Goal: Task Accomplishment & Management: Manage account settings

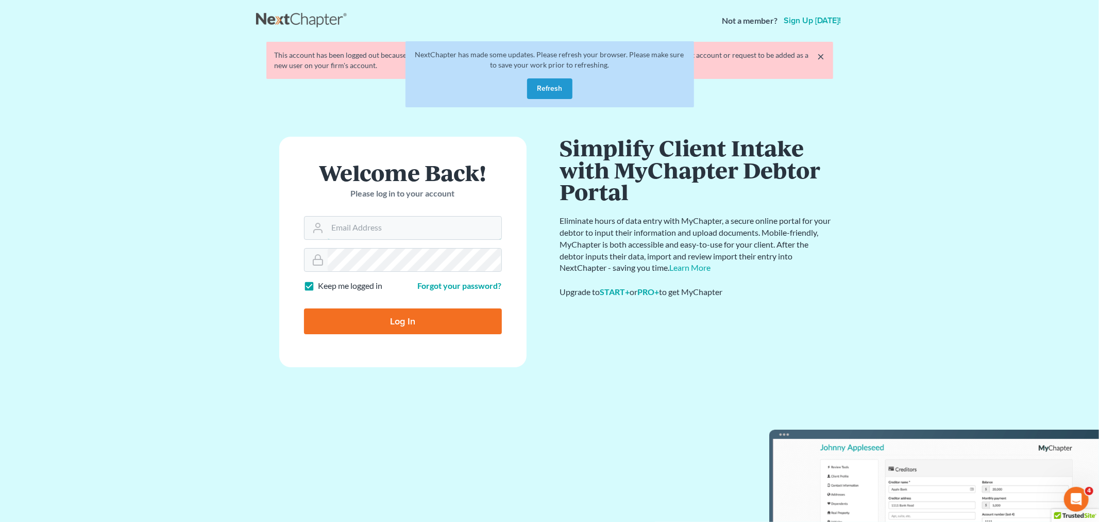
type input "[PERSON_NAME][EMAIL_ADDRESS][DOMAIN_NAME]"
click at [494, 292] on div at bounding box center [409, 330] width 211 height 118
click at [548, 94] on button "Refresh" at bounding box center [549, 88] width 45 height 21
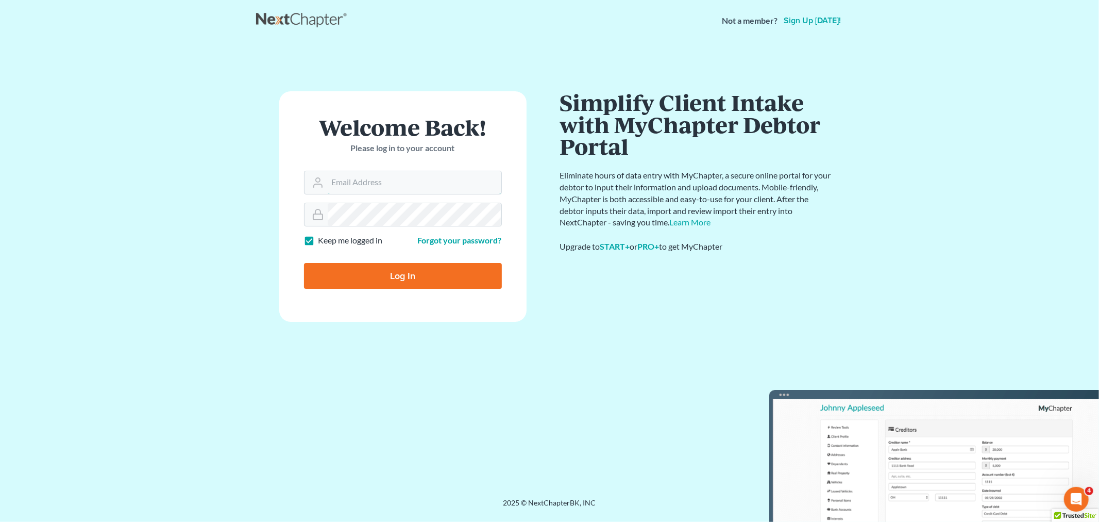
type input "christiaan@mvnlaw.com"
drag, startPoint x: 501, startPoint y: 250, endPoint x: 484, endPoint y: 249, distance: 17.0
click at [501, 250] on div at bounding box center [409, 285] width 211 height 118
click at [369, 280] on input "Log In" at bounding box center [403, 276] width 198 height 26
type input "Thinking..."
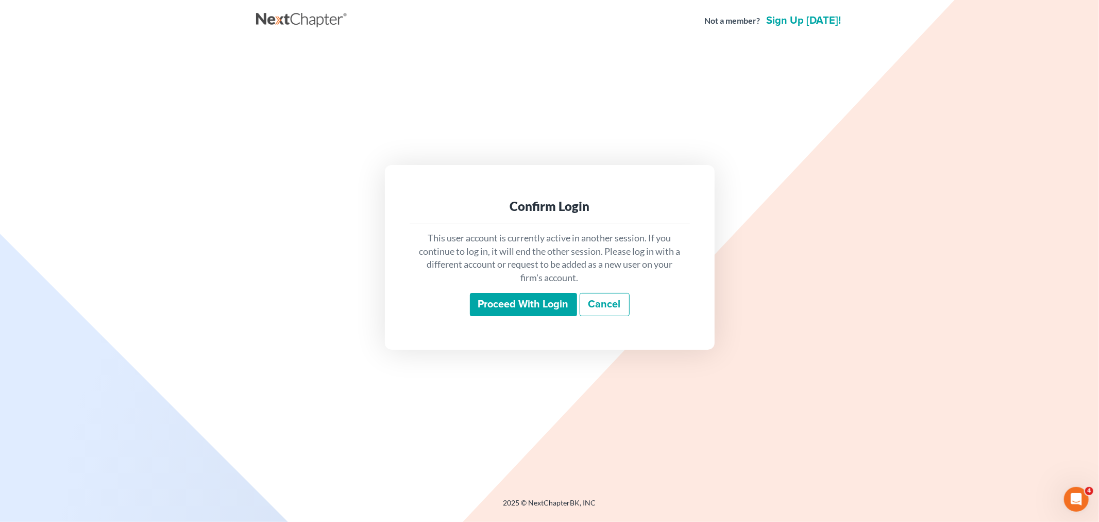
click at [507, 308] on input "Proceed with login" at bounding box center [523, 305] width 107 height 24
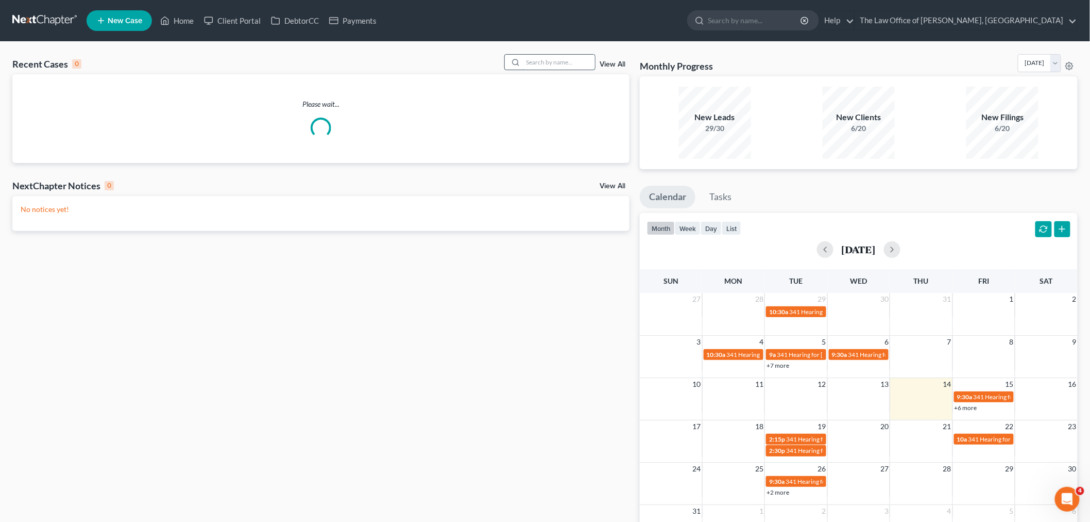
click at [529, 59] on input "search" at bounding box center [559, 62] width 72 height 15
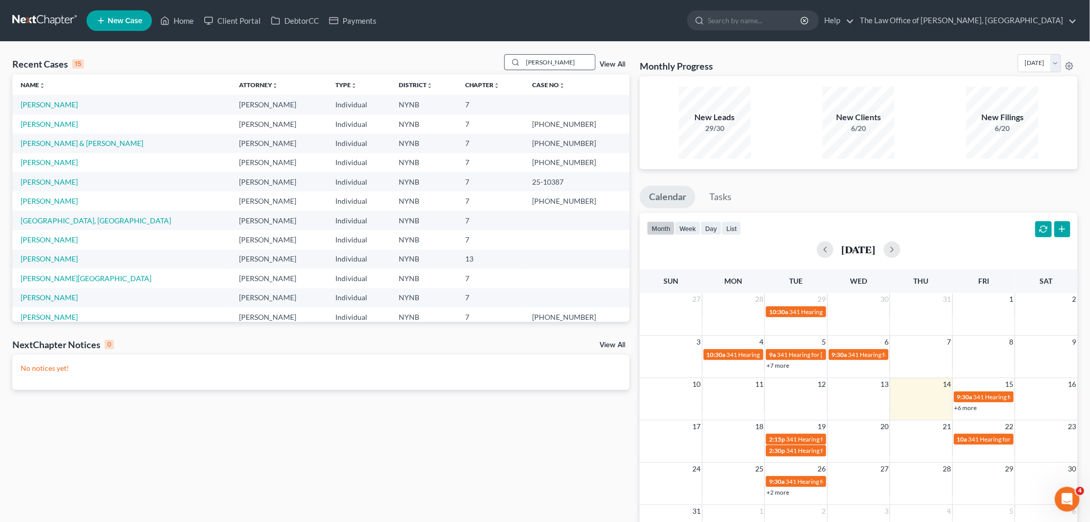
type input "[PERSON_NAME]"
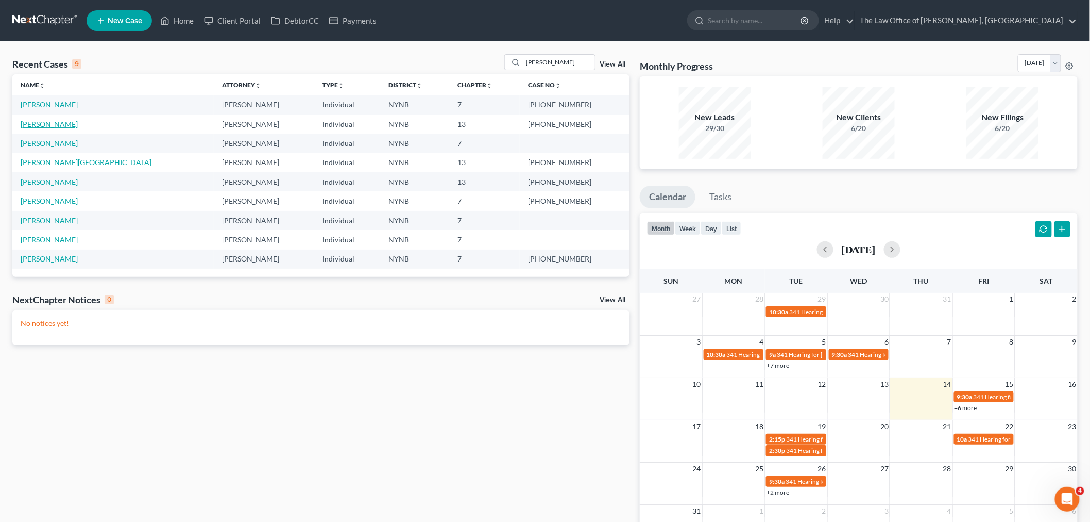
click at [68, 122] on link "[PERSON_NAME]" at bounding box center [49, 124] width 57 height 9
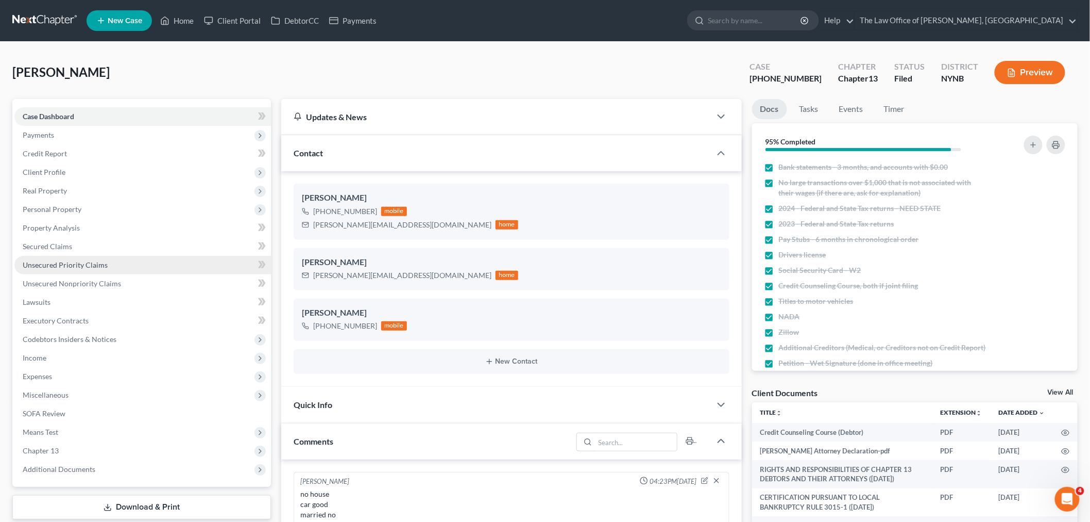
scroll to position [903, 0]
click at [91, 264] on span "Unsecured Priority Claims" at bounding box center [65, 264] width 85 height 9
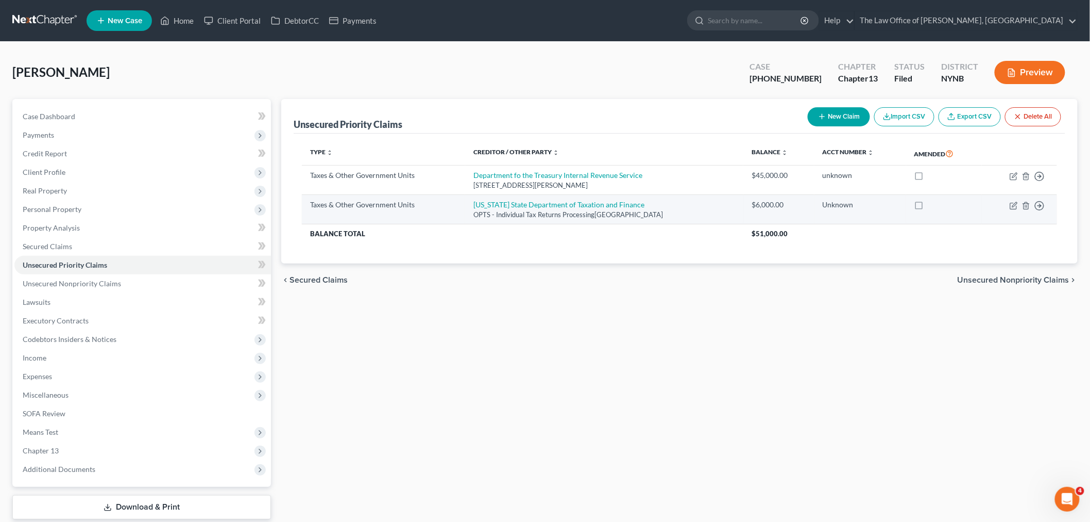
drag, startPoint x: 308, startPoint y: 172, endPoint x: 645, endPoint y: 207, distance: 339.4
click at [689, 216] on tbody "Taxes & Other Government Units Department fo the Treasury Internal Revenue Serv…" at bounding box center [679, 203] width 755 height 77
click at [190, 18] on link "Home" at bounding box center [177, 20] width 44 height 19
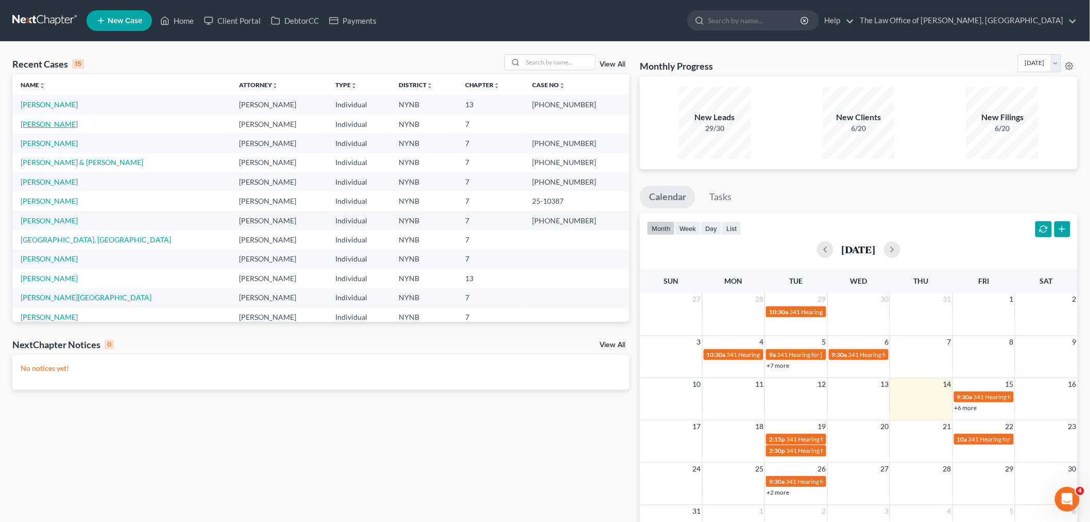
click at [59, 122] on link "[PERSON_NAME]" at bounding box center [49, 124] width 57 height 9
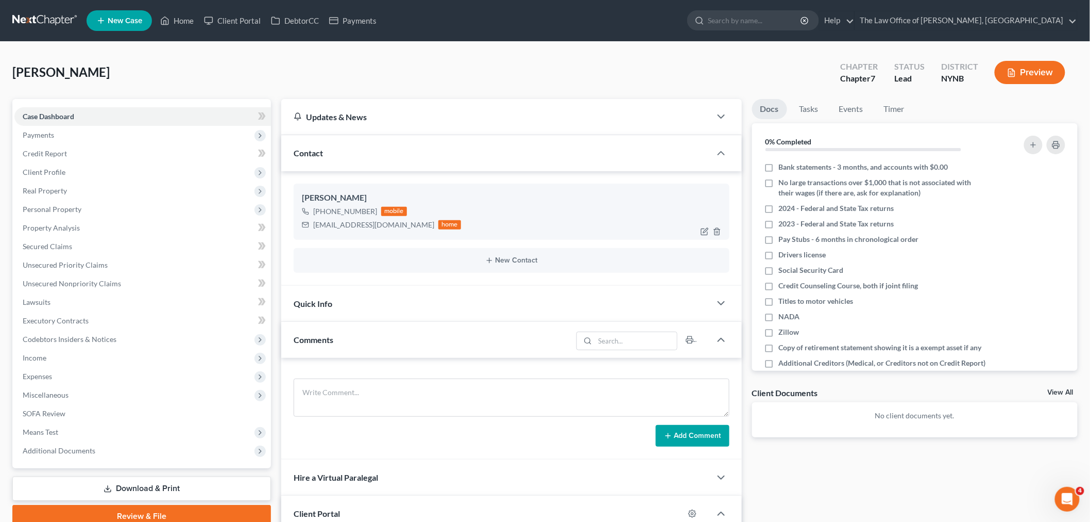
click at [361, 206] on div "[PHONE_NUMBER]" at bounding box center [345, 211] width 64 height 10
drag, startPoint x: 299, startPoint y: 197, endPoint x: 430, endPoint y: 231, distance: 135.1
click at [430, 231] on div "[PERSON_NAME] [PHONE_NUMBER] mobile [EMAIL_ADDRESS][DOMAIN_NAME] home" at bounding box center [512, 211] width 436 height 56
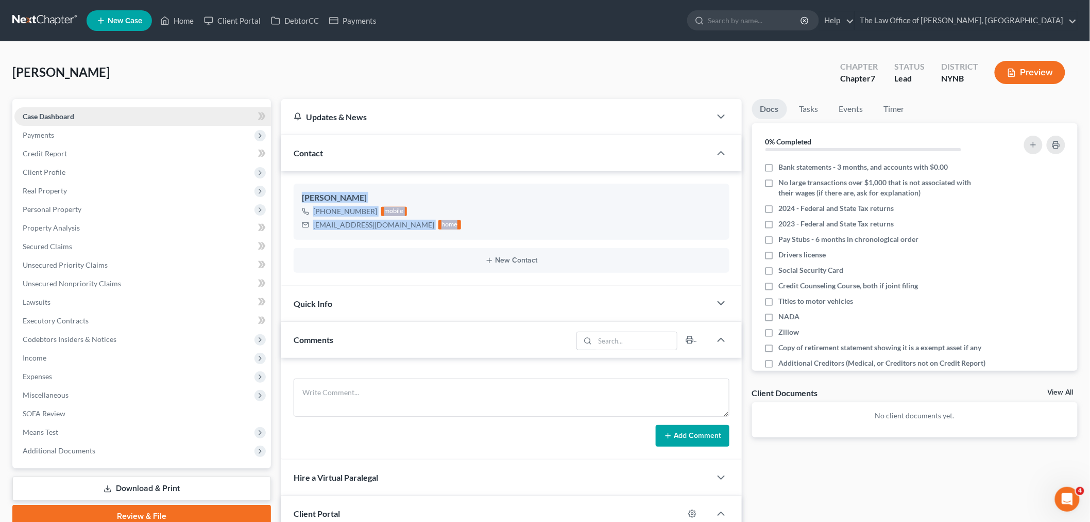
copy div "[PERSON_NAME] [PHONE_NUMBER] mobile [EMAIL_ADDRESS][DOMAIN_NAME] home"
click at [186, 15] on link "Home" at bounding box center [177, 20] width 44 height 19
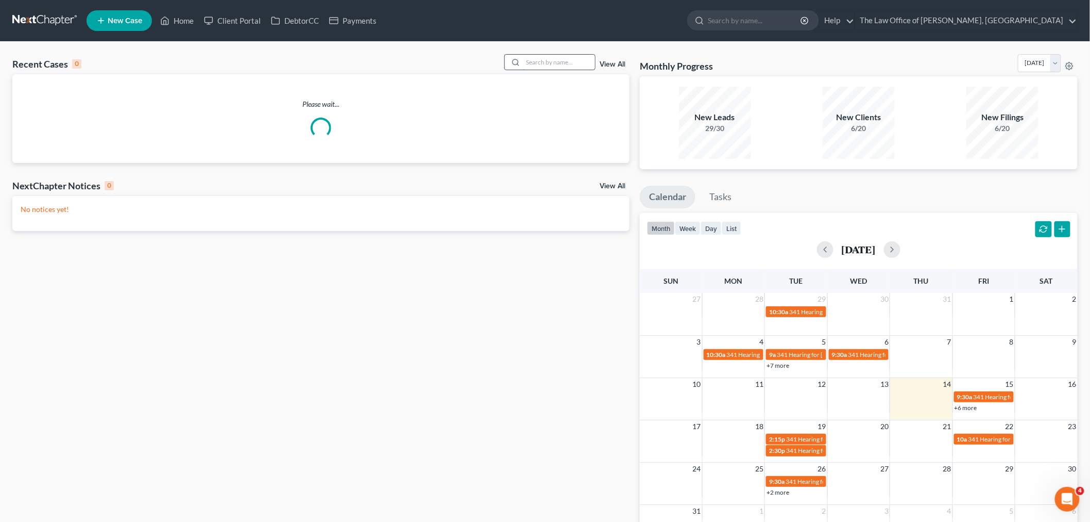
click at [566, 62] on input "search" at bounding box center [559, 62] width 72 height 15
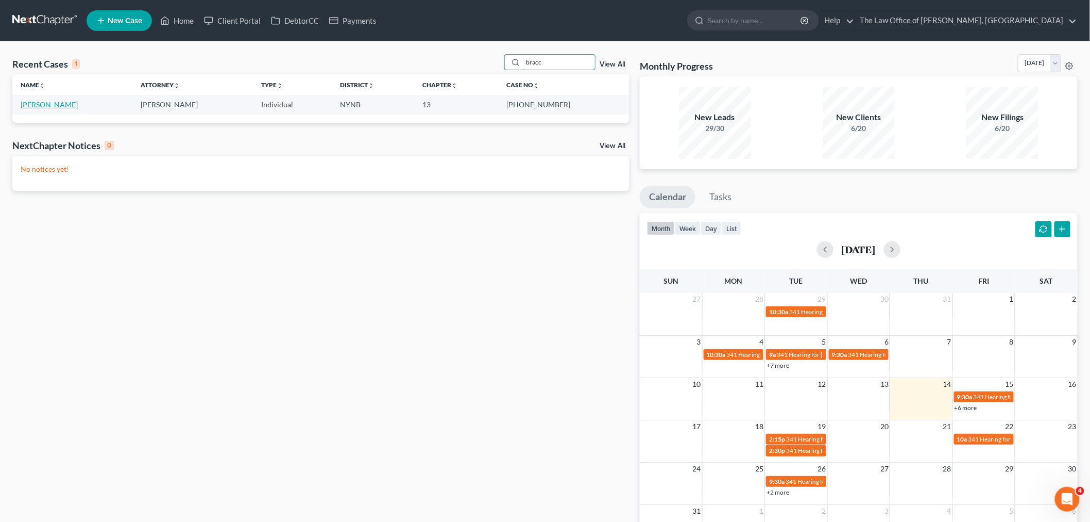
type input "bracc"
click at [52, 105] on link "[PERSON_NAME]" at bounding box center [49, 104] width 57 height 9
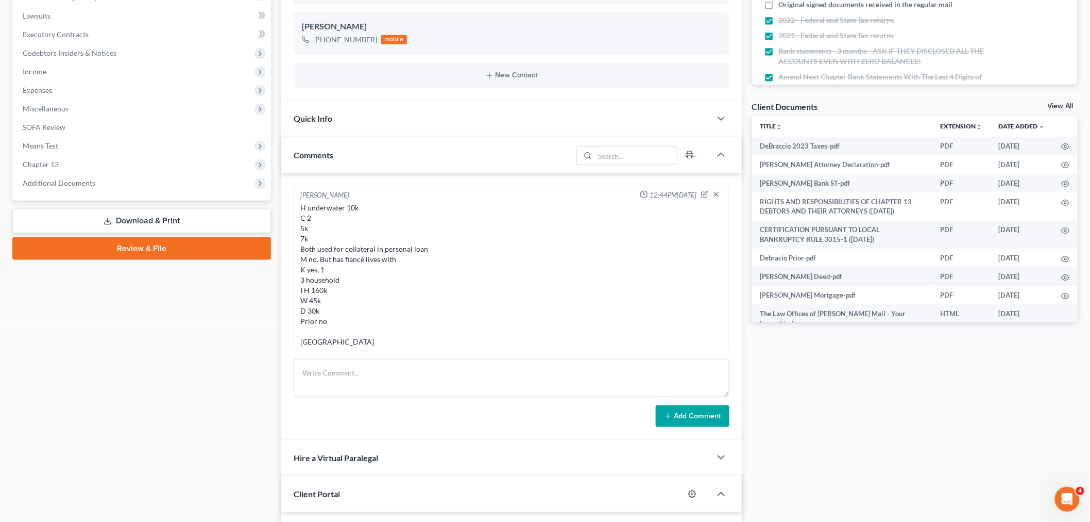
scroll to position [169, 0]
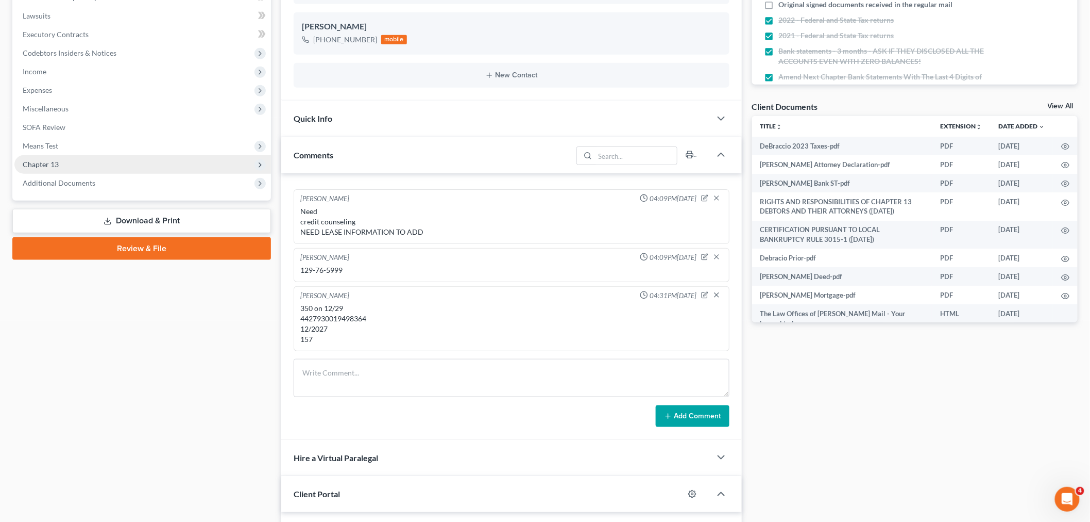
click at [49, 163] on span "Chapter 13" at bounding box center [41, 164] width 36 height 9
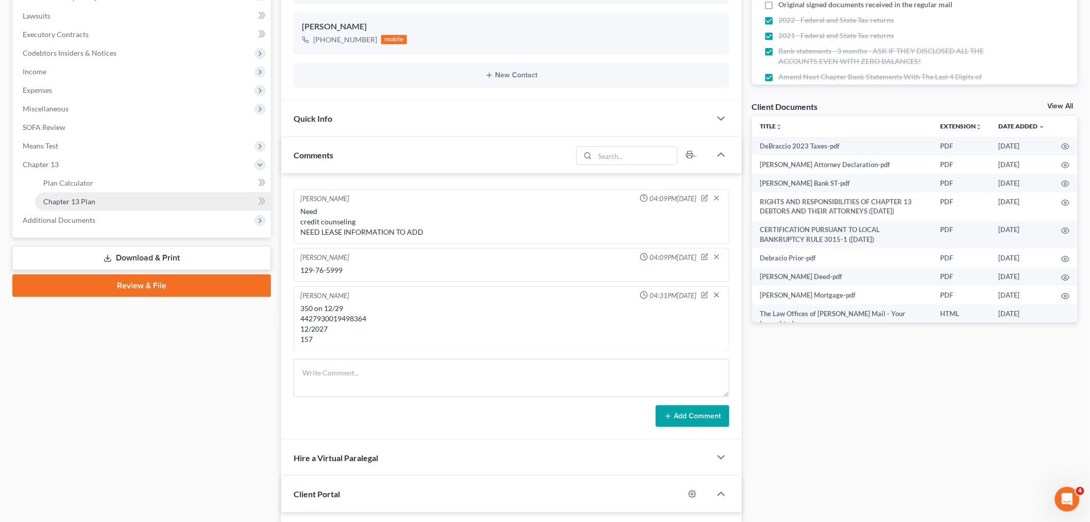
click at [73, 200] on span "Chapter 13 Plan" at bounding box center [69, 201] width 52 height 9
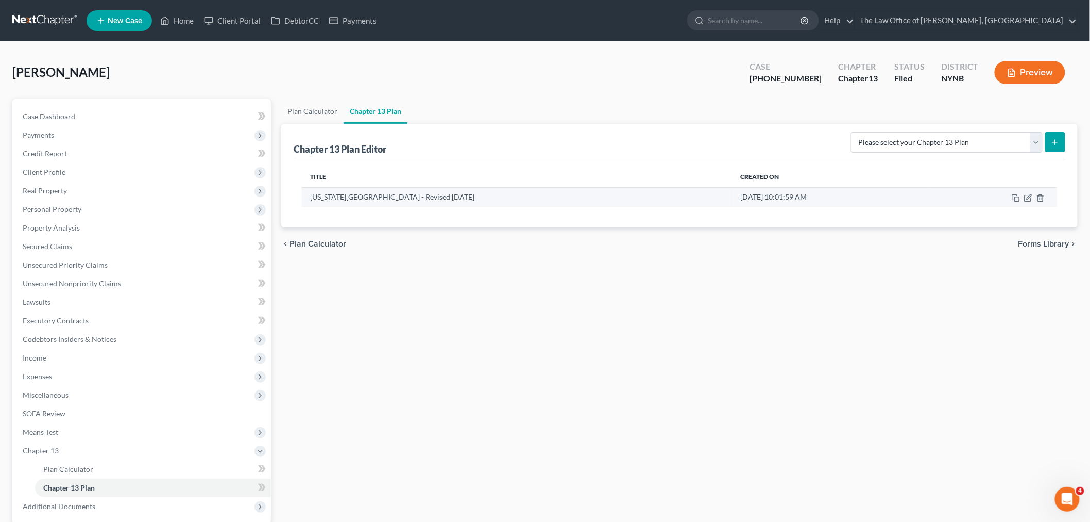
click at [1027, 203] on td at bounding box center [994, 197] width 128 height 20
click at [1026, 197] on icon "button" at bounding box center [1028, 198] width 8 height 8
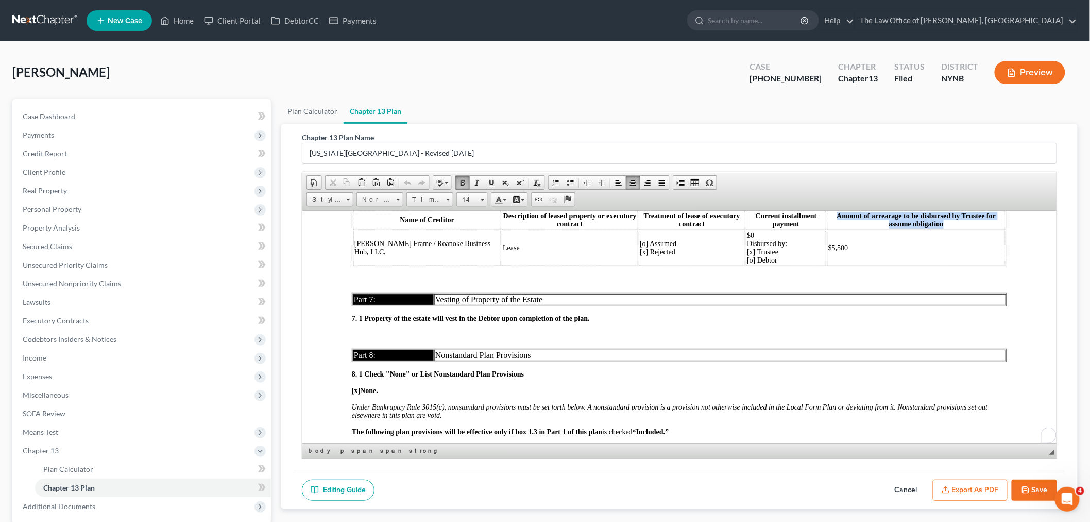
scroll to position [2748, 0]
drag, startPoint x: 813, startPoint y: 276, endPoint x: 947, endPoint y: 284, distance: 133.7
click at [947, 229] on th "Amount of arrearage to be disbursed by Trustee for assume obligation" at bounding box center [916, 219] width 178 height 19
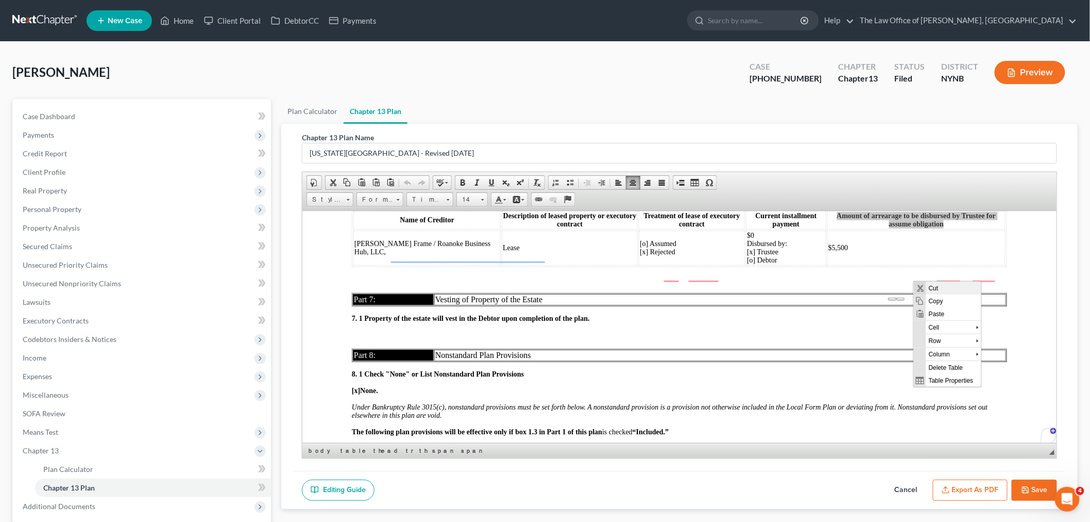
scroll to position [0, 0]
click at [942, 302] on span "Copy" at bounding box center [953, 300] width 55 height 13
copy span "Amount of arrearage to be disbursed by Trustee for assume obligation"
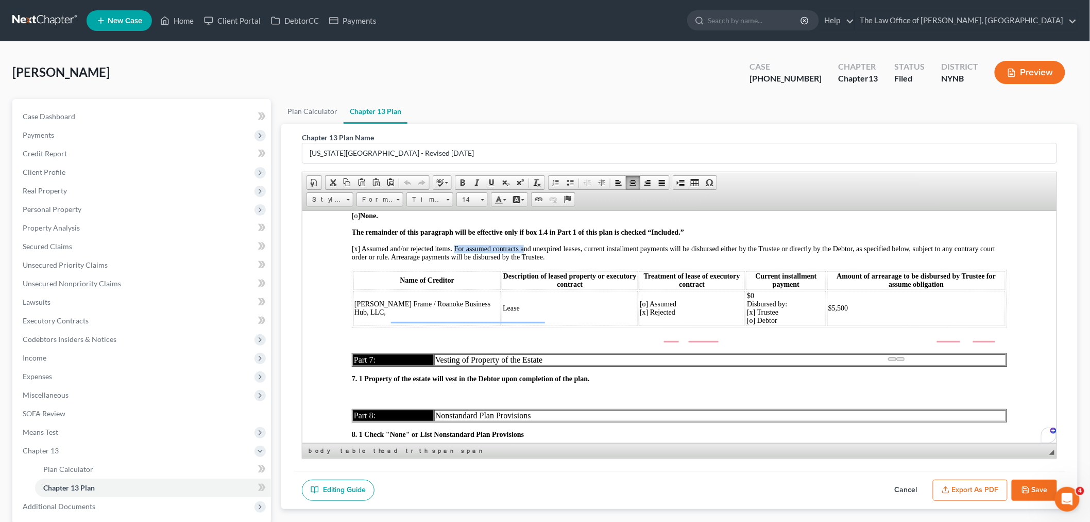
drag, startPoint x: 455, startPoint y: 305, endPoint x: 533, endPoint y: 305, distance: 78.8
click at [526, 260] on span "[x] Assumed and/or rejected items. For assumed contracts and unexpired leases, …" at bounding box center [673, 252] width 644 height 16
click at [186, 19] on link "Home" at bounding box center [177, 20] width 44 height 19
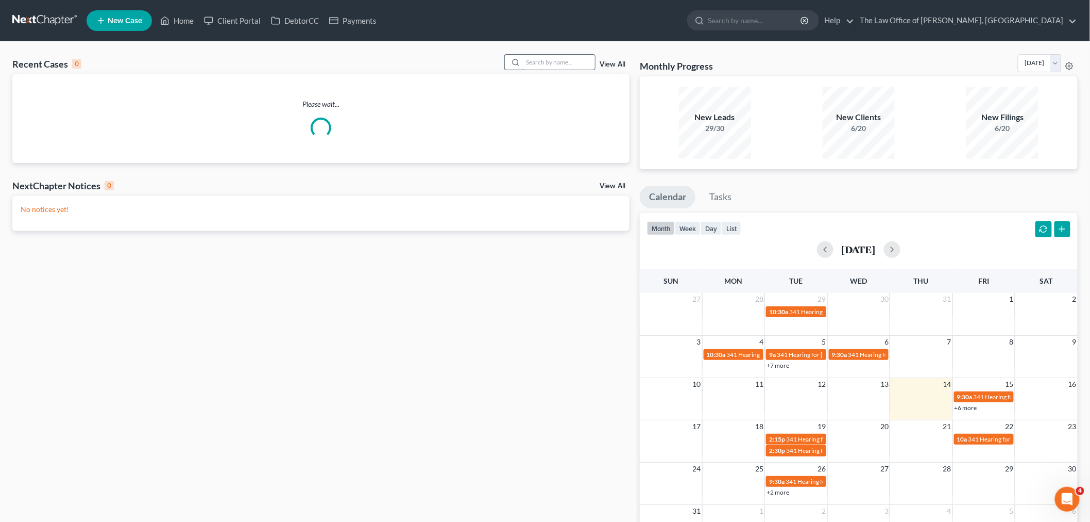
click at [545, 68] on input "search" at bounding box center [559, 62] width 72 height 15
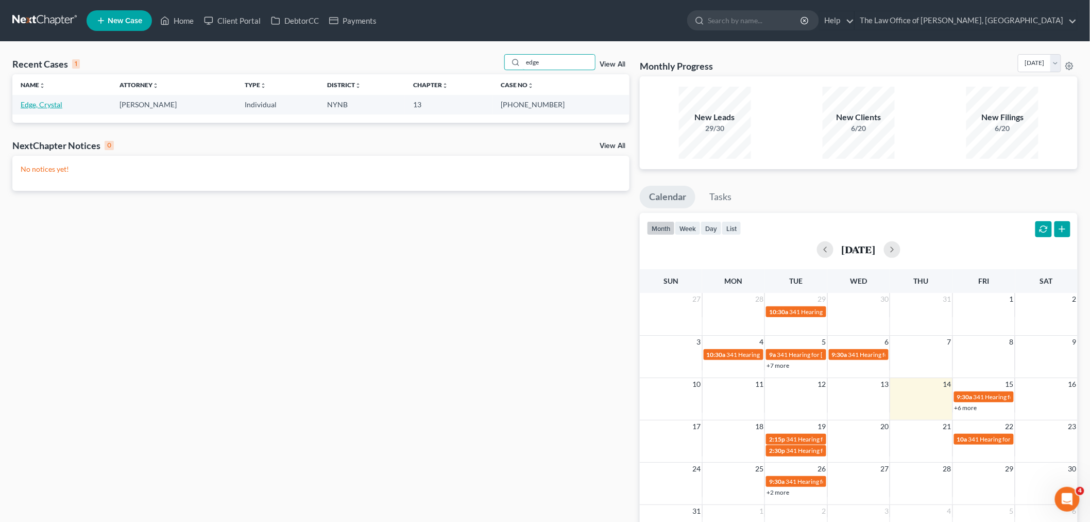
type input "edge"
click at [53, 105] on link "Edge, Crystal" at bounding box center [42, 104] width 42 height 9
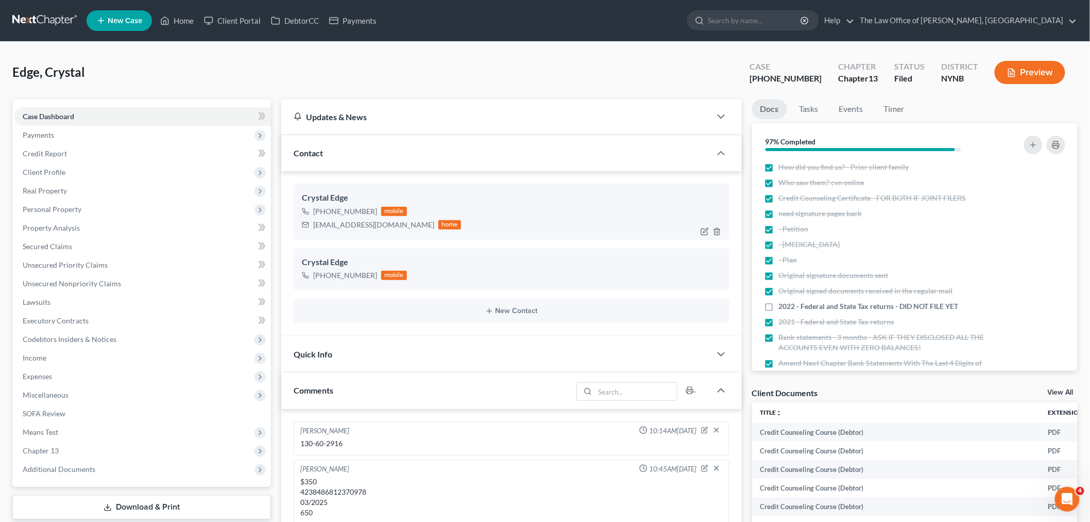
click at [359, 229] on div "[EMAIL_ADDRESS][DOMAIN_NAME] home" at bounding box center [381, 224] width 159 height 13
click at [359, 228] on div "[EMAIL_ADDRESS][DOMAIN_NAME]" at bounding box center [373, 225] width 121 height 10
drag, startPoint x: 987, startPoint y: 16, endPoint x: 975, endPoint y: 16, distance: 12.4
click at [987, 16] on link "The Law Office of [PERSON_NAME], [GEOGRAPHIC_DATA]" at bounding box center [966, 20] width 222 height 19
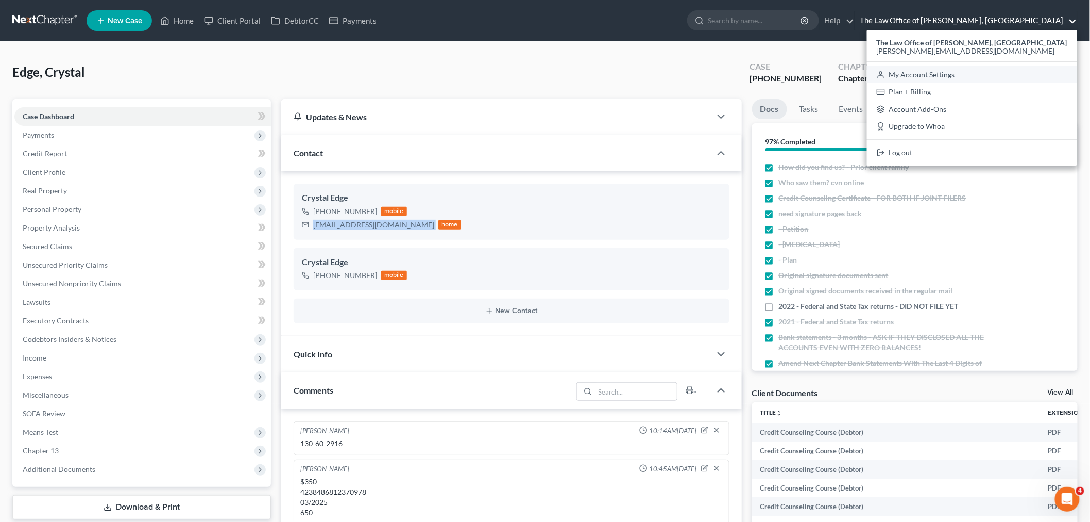
click at [956, 75] on link "My Account Settings" at bounding box center [972, 75] width 210 height 18
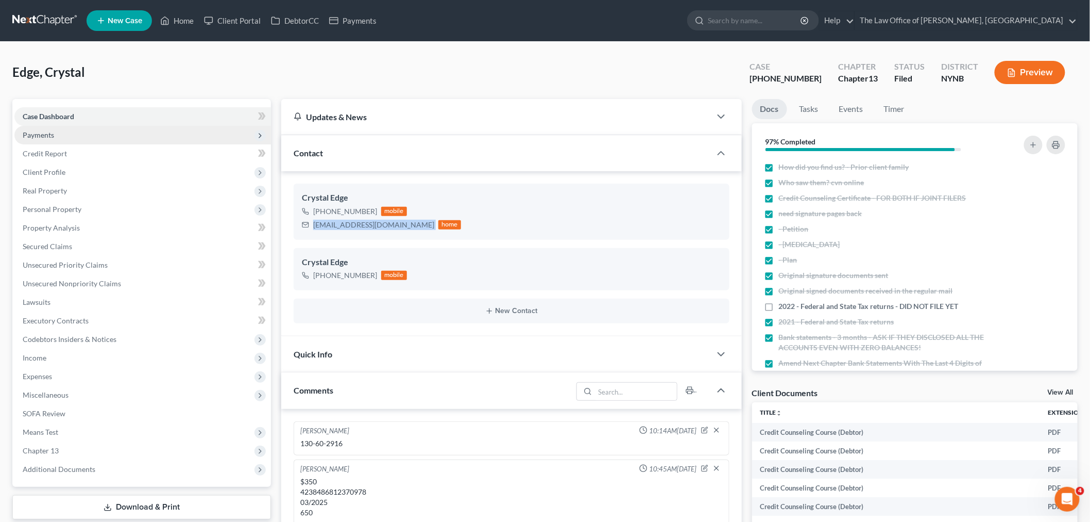
select select "24"
select select "35"
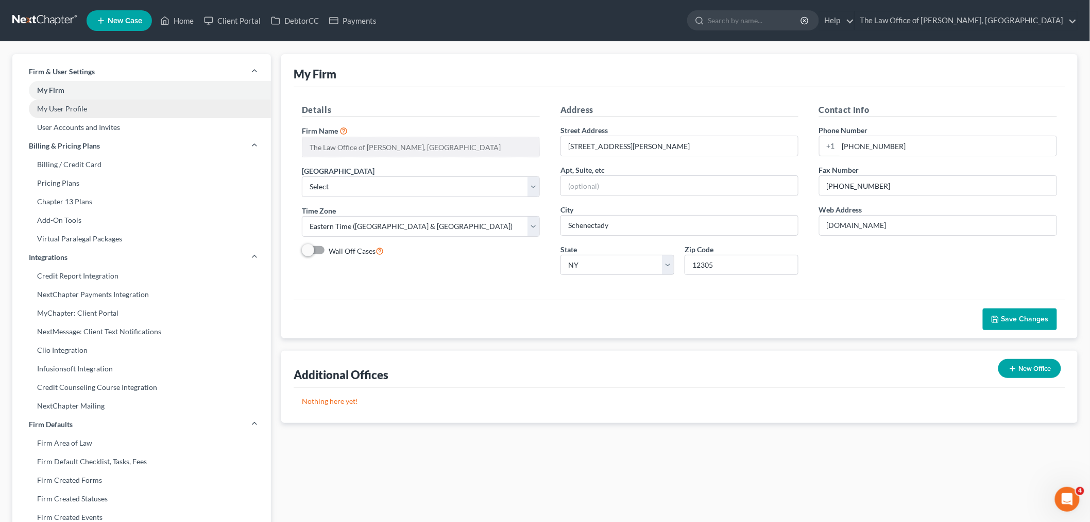
click at [68, 112] on link "My User Profile" at bounding box center [141, 108] width 259 height 19
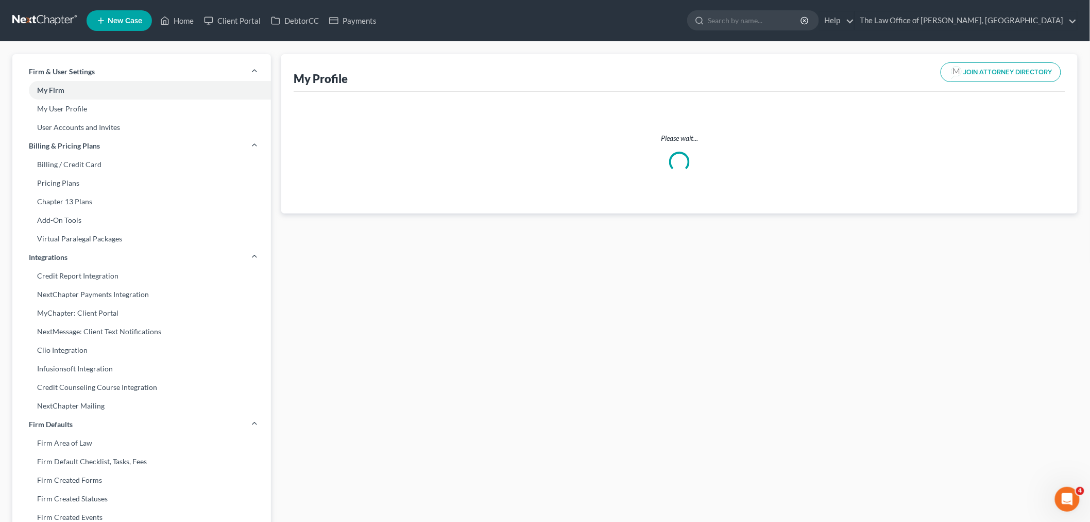
select select "35"
select select "54"
select select "attorney"
select select "0"
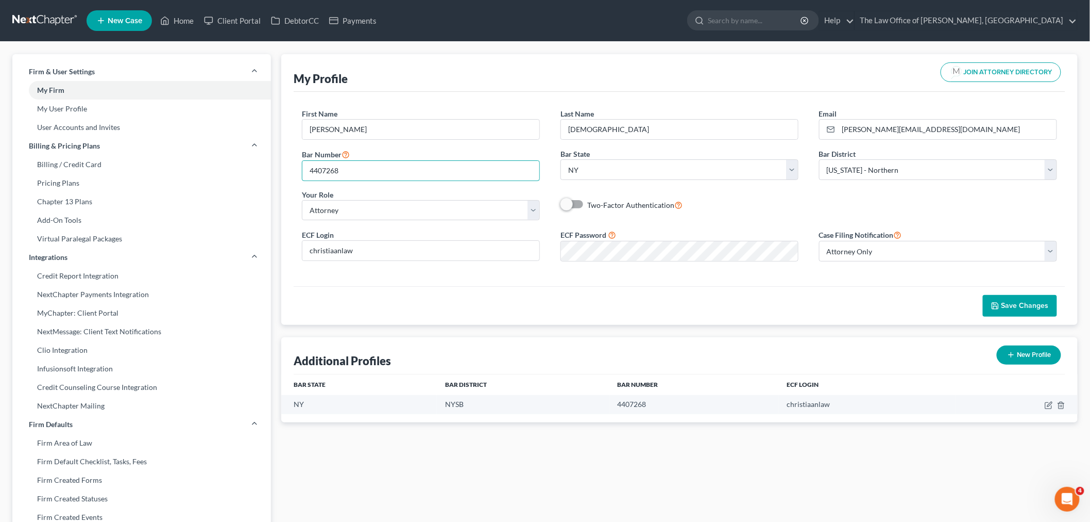
drag, startPoint x: 356, startPoint y: 171, endPoint x: 295, endPoint y: 171, distance: 61.3
click at [295, 171] on div "Bar Number 4407268" at bounding box center [421, 164] width 259 height 33
click at [189, 23] on link "Home" at bounding box center [177, 20] width 44 height 19
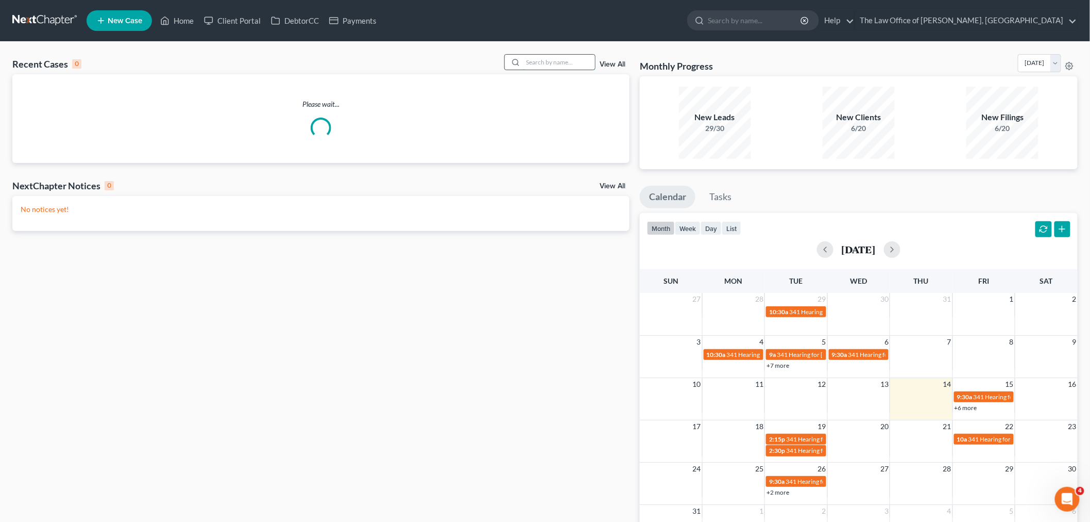
click at [552, 63] on input "search" at bounding box center [559, 62] width 72 height 15
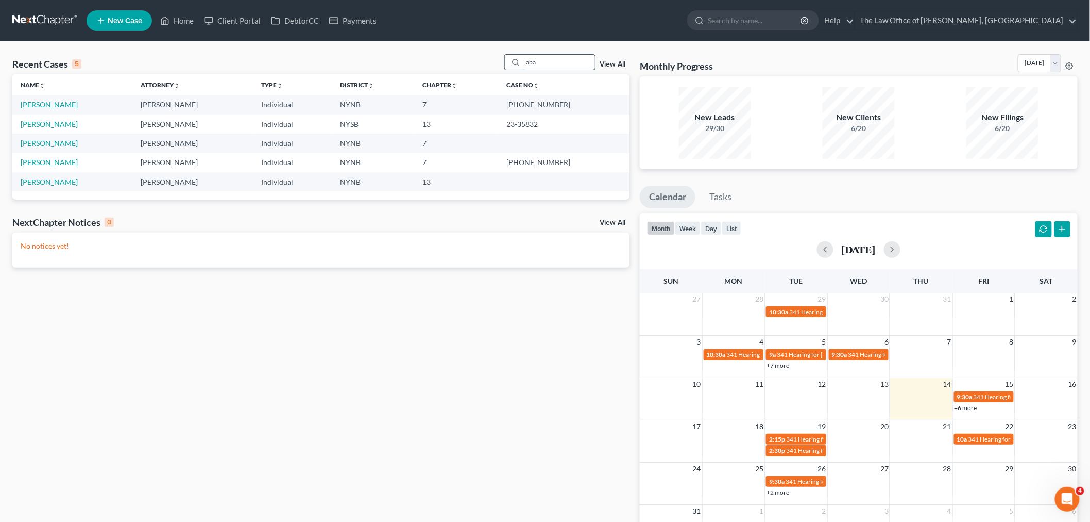
click at [545, 65] on input "aba" at bounding box center [559, 62] width 72 height 15
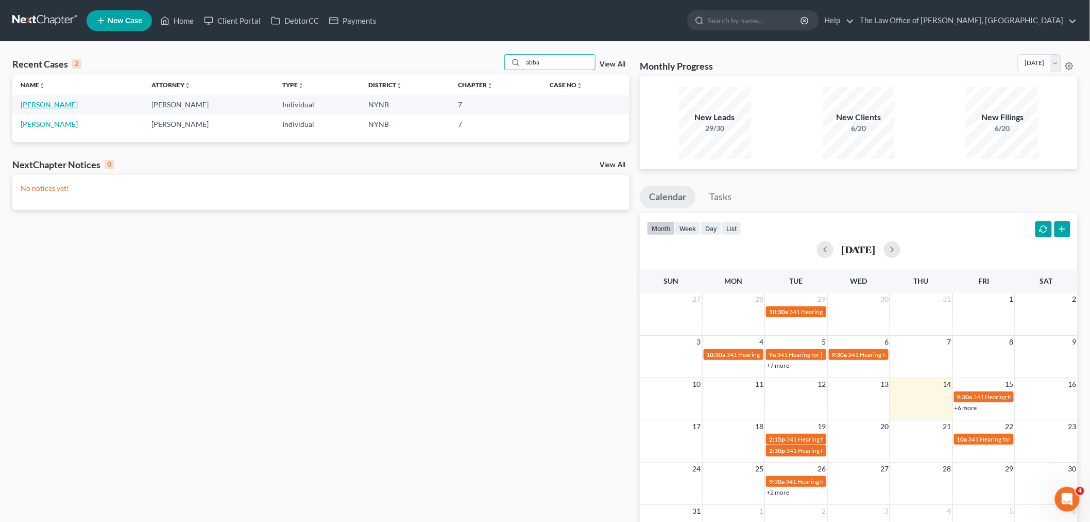
type input "abba"
click at [58, 104] on link "[PERSON_NAME]" at bounding box center [49, 104] width 57 height 9
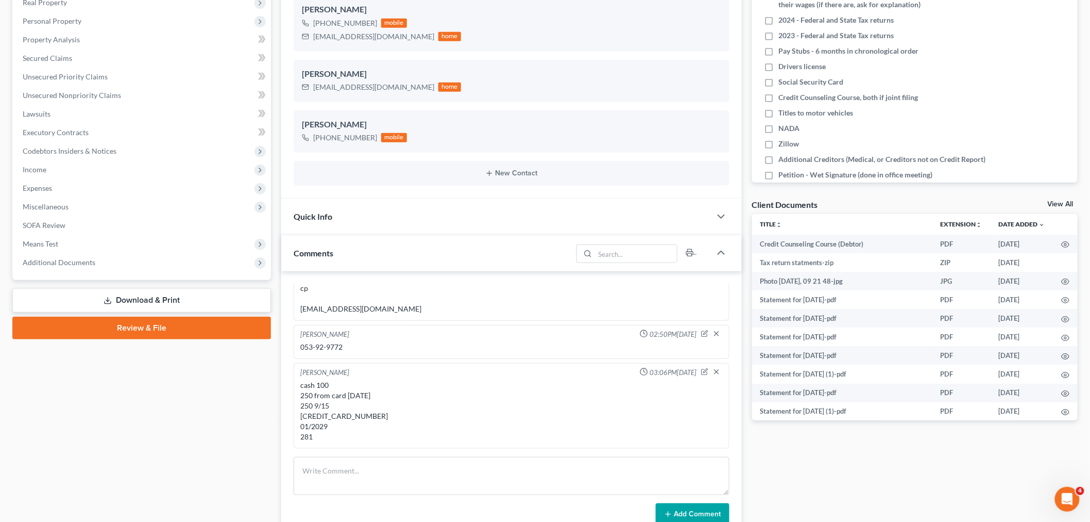
scroll to position [343, 0]
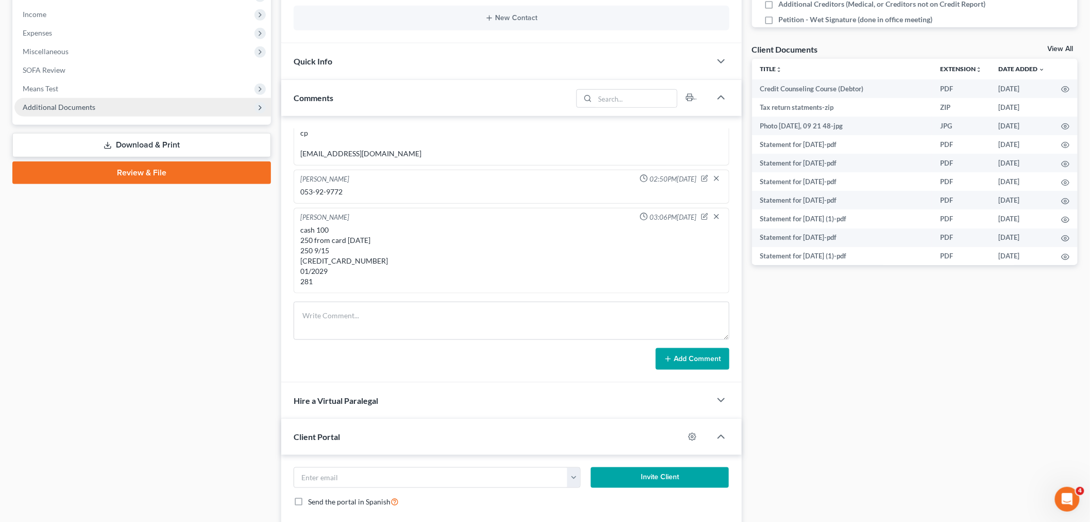
click at [55, 107] on span "Additional Documents" at bounding box center [59, 107] width 73 height 9
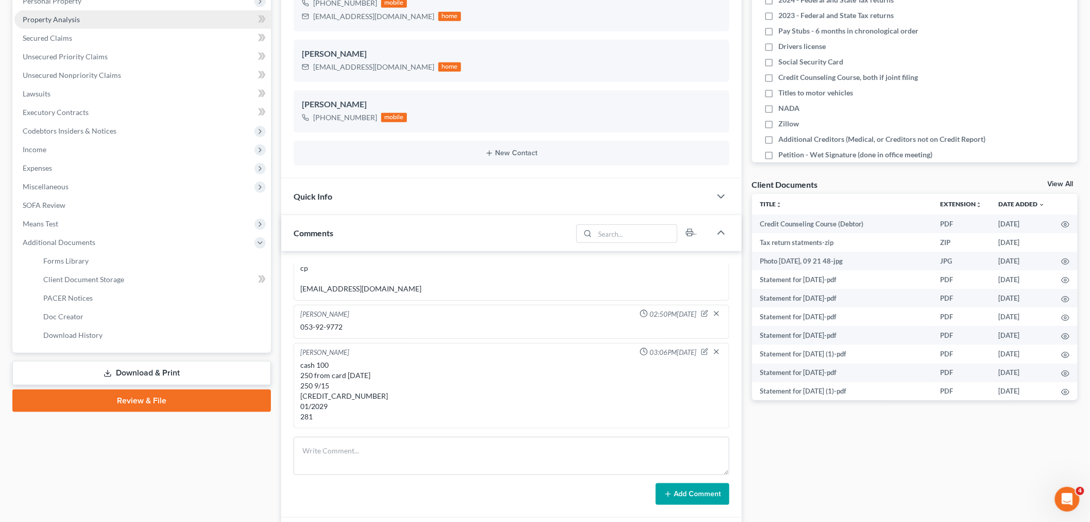
scroll to position [57, 0]
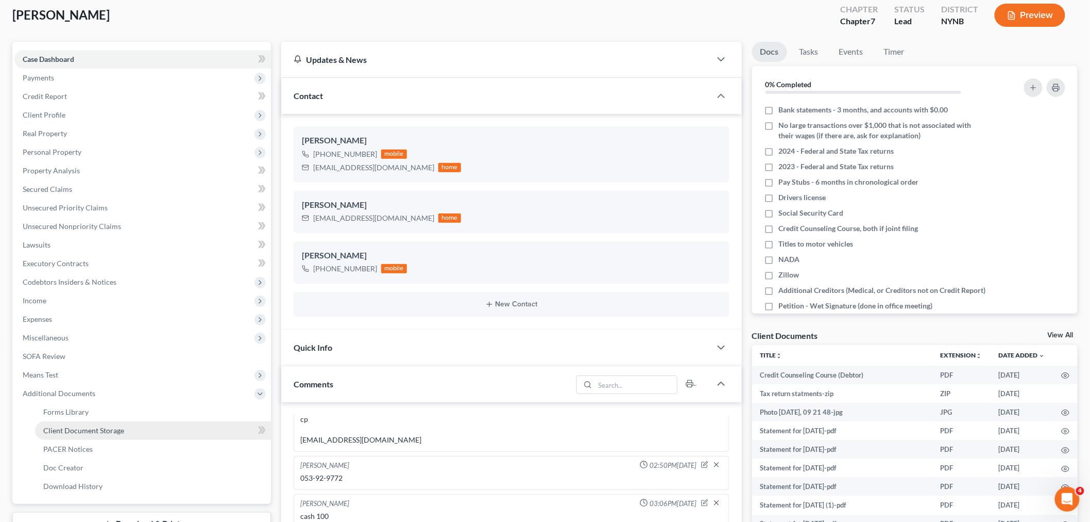
click at [96, 429] on span "Client Document Storage" at bounding box center [83, 430] width 81 height 9
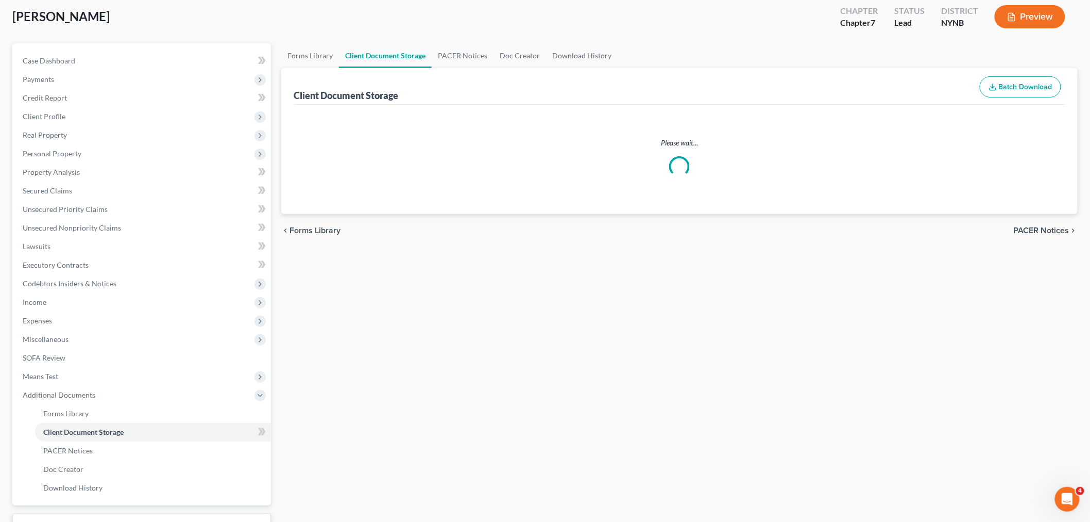
scroll to position [38, 0]
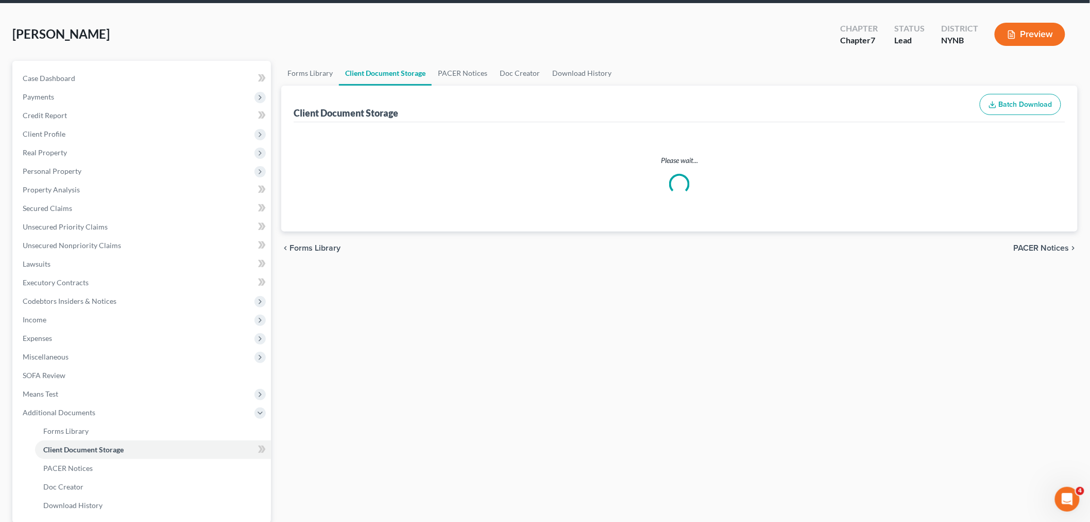
select select "1"
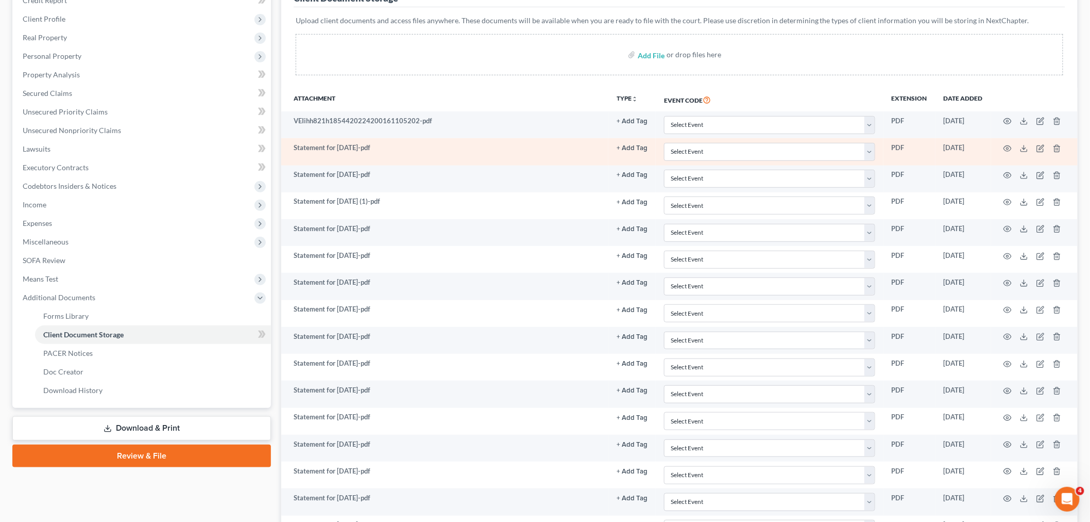
scroll to position [152, 0]
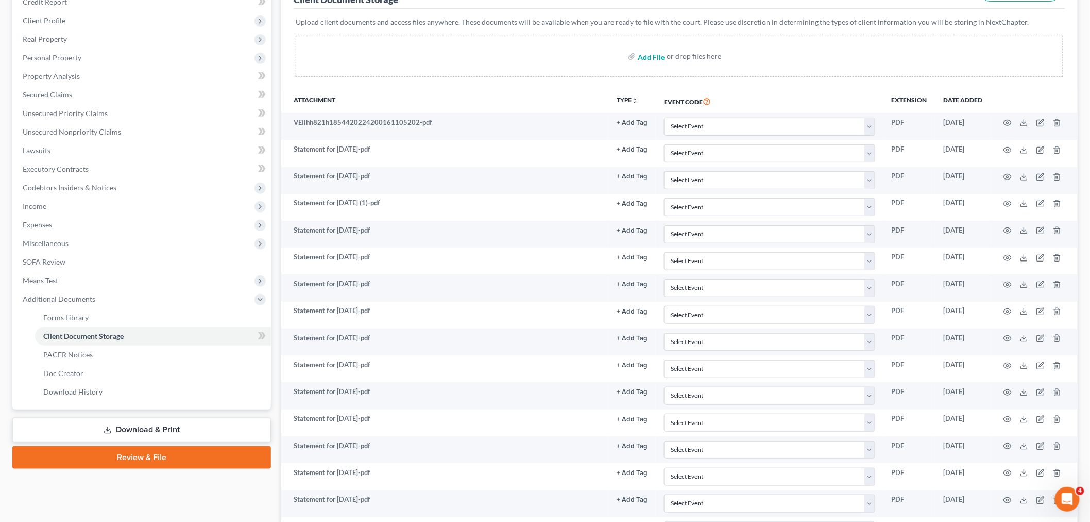
click at [650, 56] on input "file" at bounding box center [650, 56] width 25 height 19
type input "C:\fakepath\15725-NYN-CC-039955153 (1).pdf"
click at [658, 57] on input "file" at bounding box center [650, 56] width 25 height 19
select select "1"
type input "C:\fakepath\IMG_8403.pdf"
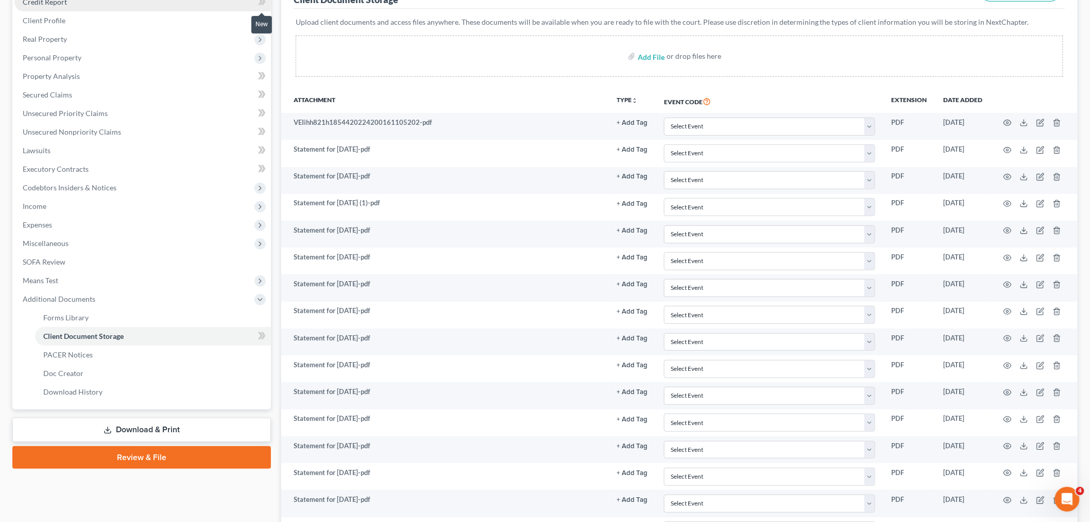
select select "1"
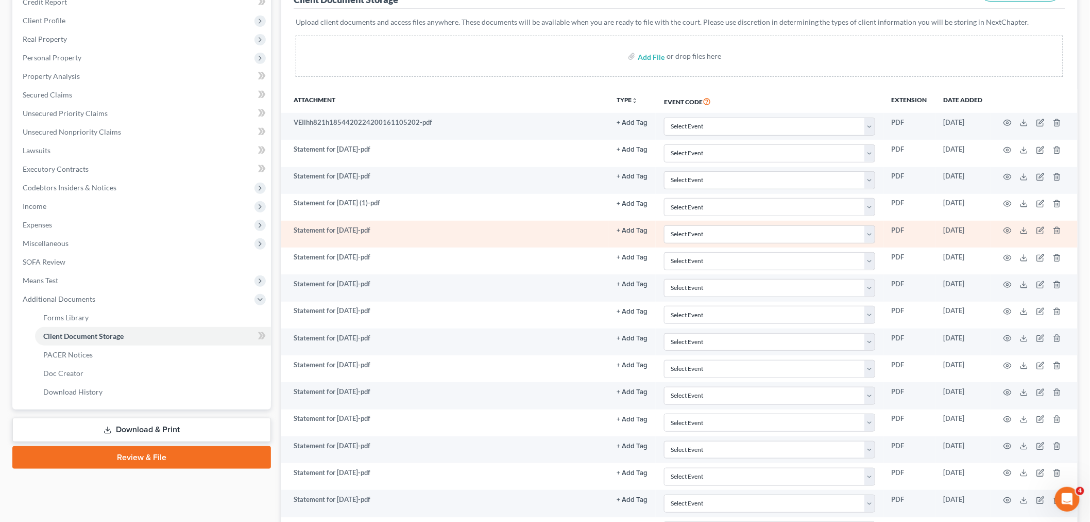
scroll to position [0, 0]
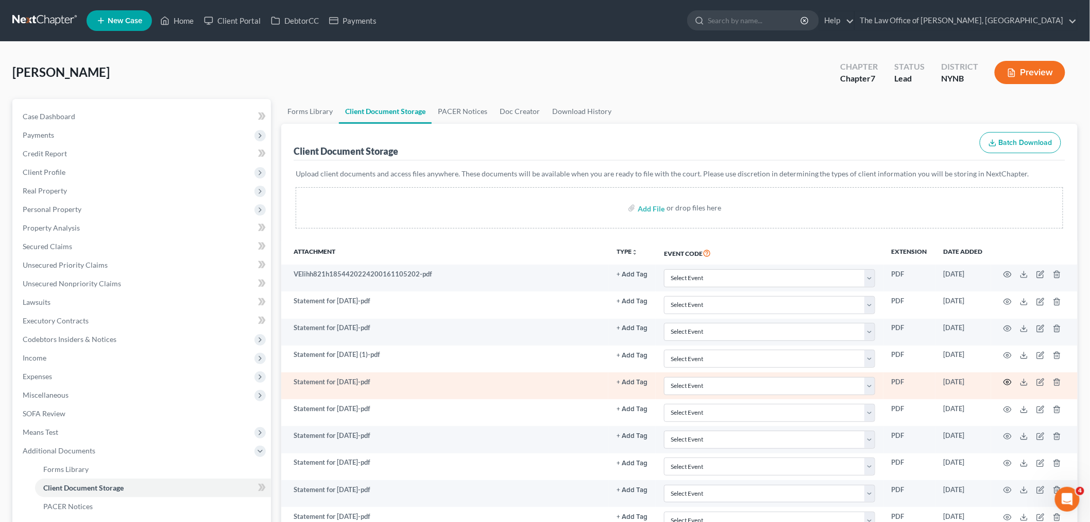
click at [1007, 381] on icon "button" at bounding box center [1008, 382] width 8 height 8
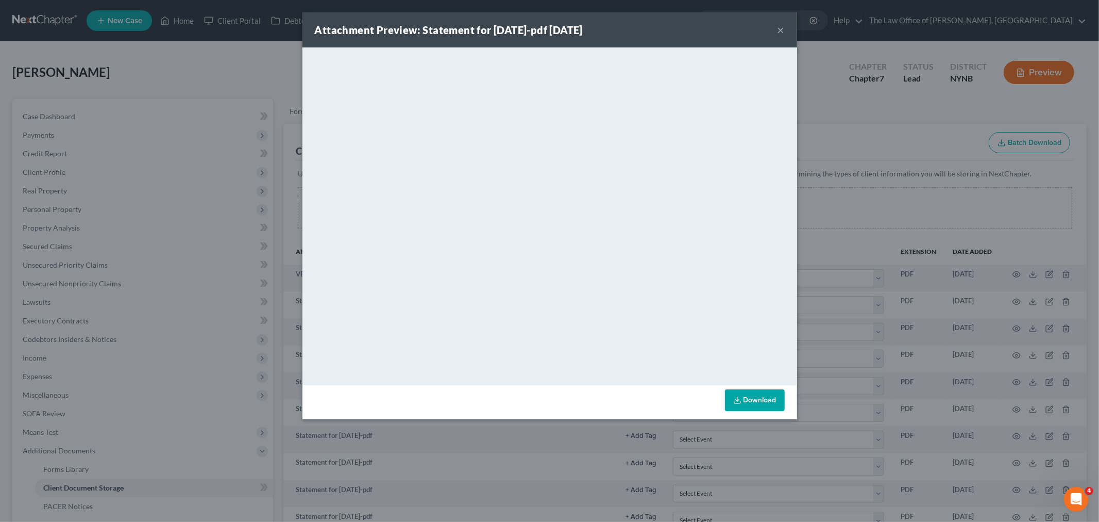
click at [778, 30] on button "×" at bounding box center [781, 30] width 7 height 12
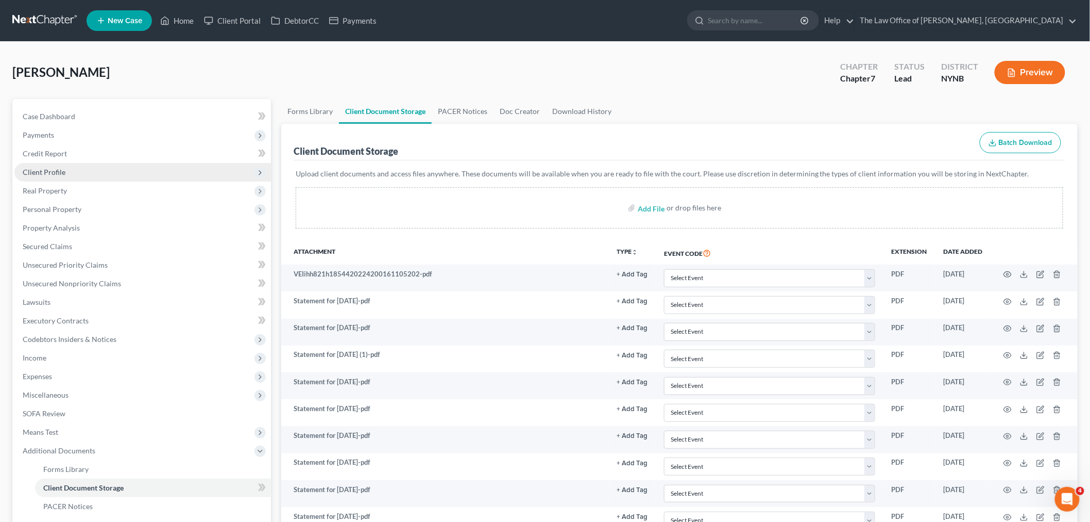
drag, startPoint x: 49, startPoint y: 172, endPoint x: 59, endPoint y: 178, distance: 12.3
click at [49, 172] on span "Client Profile" at bounding box center [44, 171] width 43 height 9
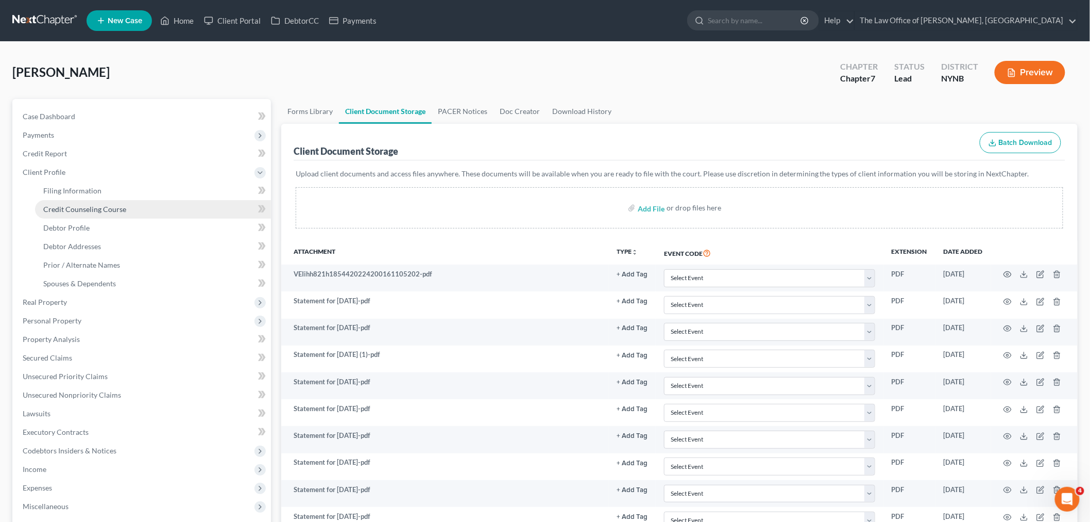
click at [79, 210] on span "Credit Counseling Course" at bounding box center [84, 209] width 83 height 9
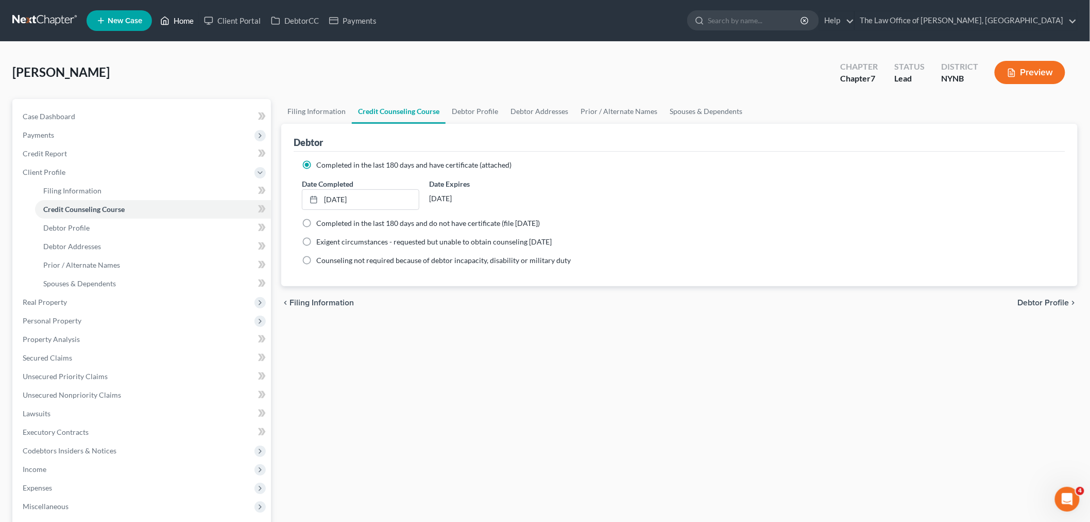
drag, startPoint x: 189, startPoint y: 22, endPoint x: 439, endPoint y: 84, distance: 257.6
click at [189, 22] on link "Home" at bounding box center [177, 20] width 44 height 19
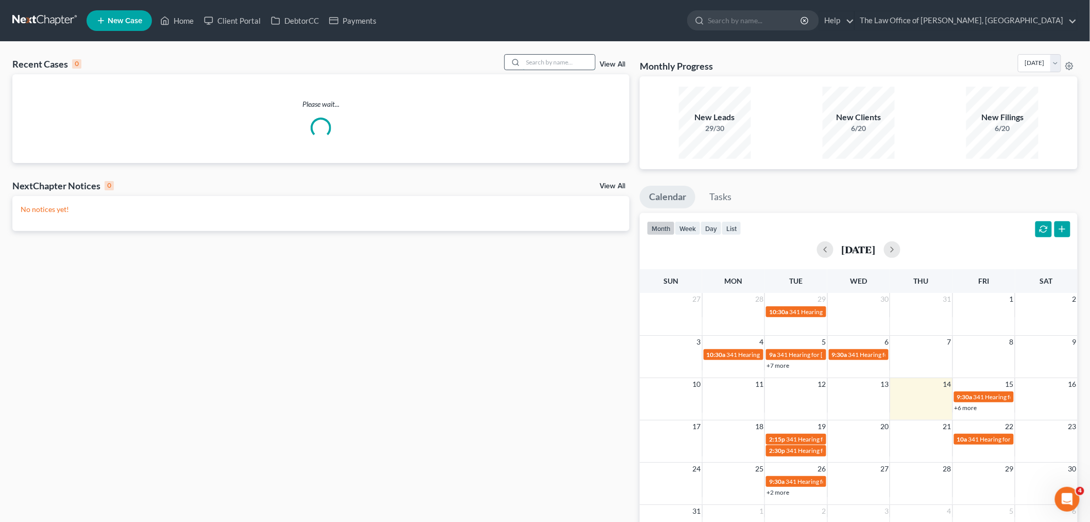
click at [553, 64] on input "search" at bounding box center [559, 62] width 72 height 15
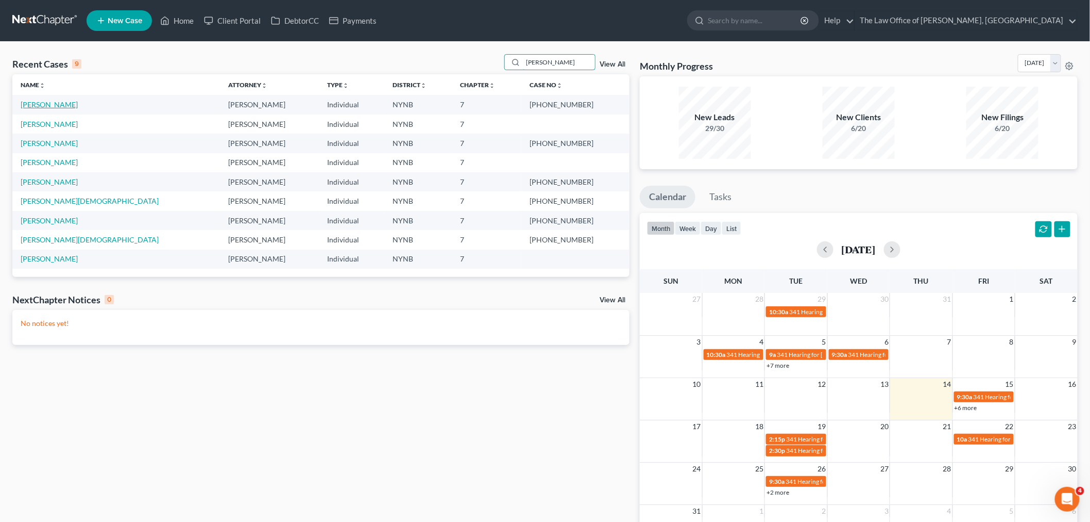
type input "[PERSON_NAME]"
click at [76, 104] on link "[PERSON_NAME]" at bounding box center [49, 104] width 57 height 9
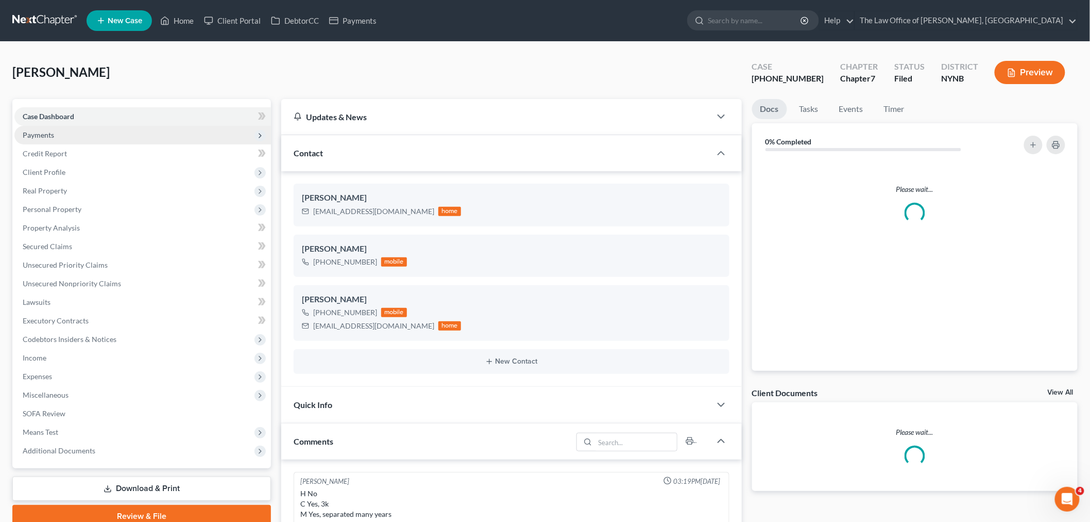
click at [47, 128] on span "Payments" at bounding box center [142, 135] width 257 height 19
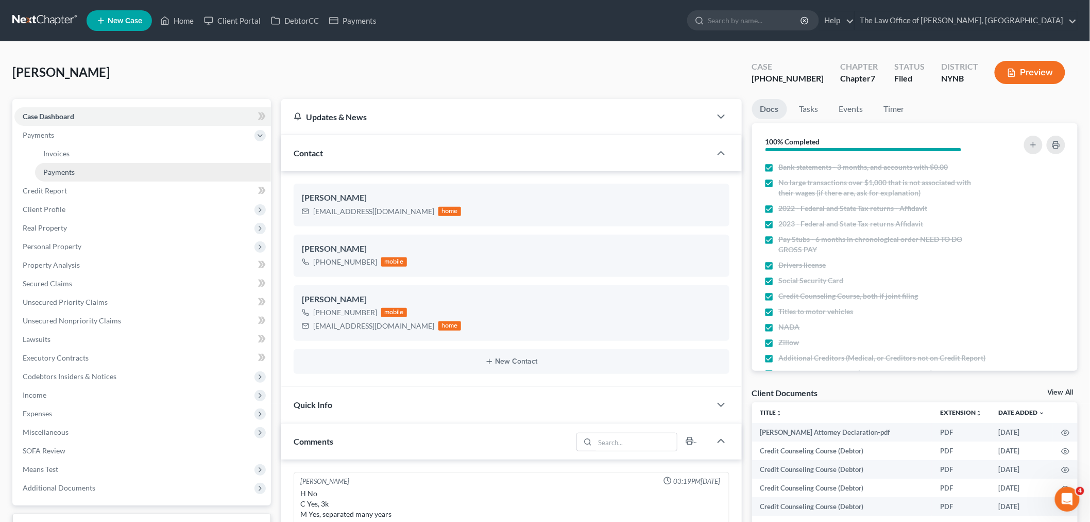
scroll to position [352, 0]
click at [59, 171] on span "Payments" at bounding box center [58, 171] width 31 height 9
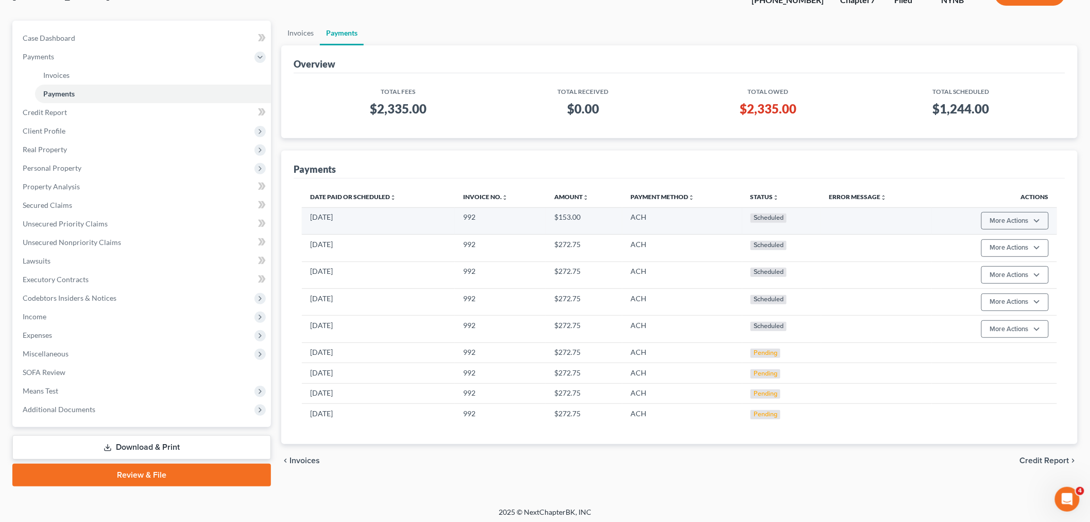
scroll to position [80, 0]
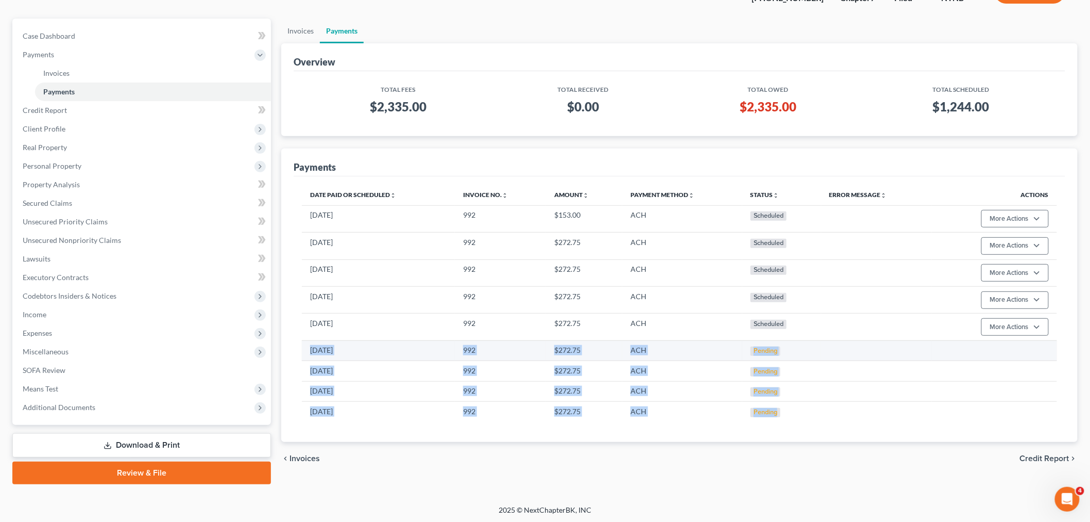
drag, startPoint x: 781, startPoint y: 418, endPoint x: 310, endPoint y: 349, distance: 476.1
click at [306, 349] on tbody "[DATE] 992 $153.00 ACH Scheduled More Actions Cancel Edit Payment Plan Update P…" at bounding box center [679, 313] width 755 height 216
copy tbody "[DATE] 992 $272.75 ACH Pending [DATE] 992 $272.75 ACH Pending [DATE] 992 $272.7…"
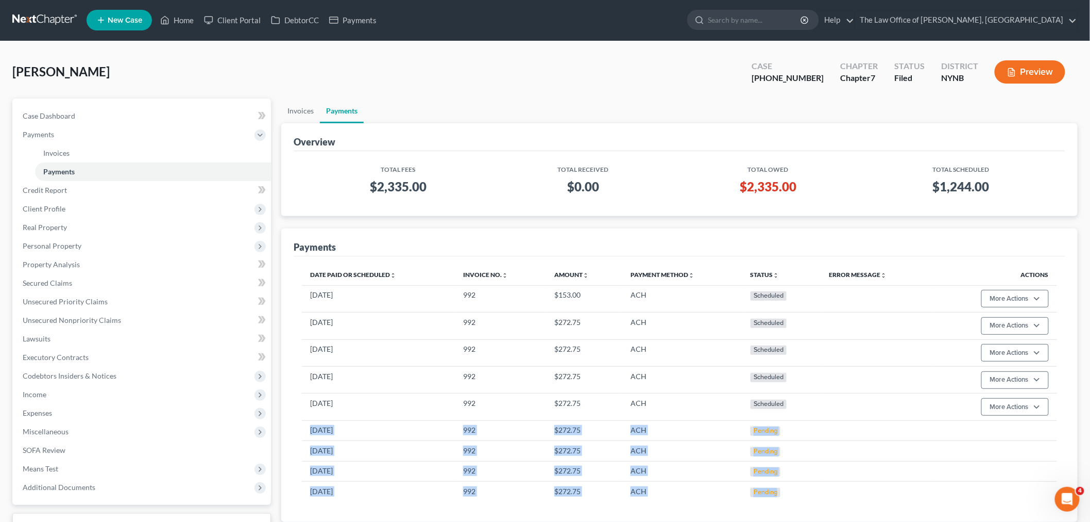
scroll to position [0, 0]
drag, startPoint x: 128, startPoint y: 70, endPoint x: 11, endPoint y: 69, distance: 116.5
click at [11, 69] on div "[PERSON_NAME] Upgraded Case [PHONE_NUMBER] Chapter Chapter 7 Status Filed Distr…" at bounding box center [545, 313] width 1090 height 543
copy span "[PERSON_NAME]"
drag, startPoint x: 188, startPoint y: 21, endPoint x: 194, endPoint y: 23, distance: 7.2
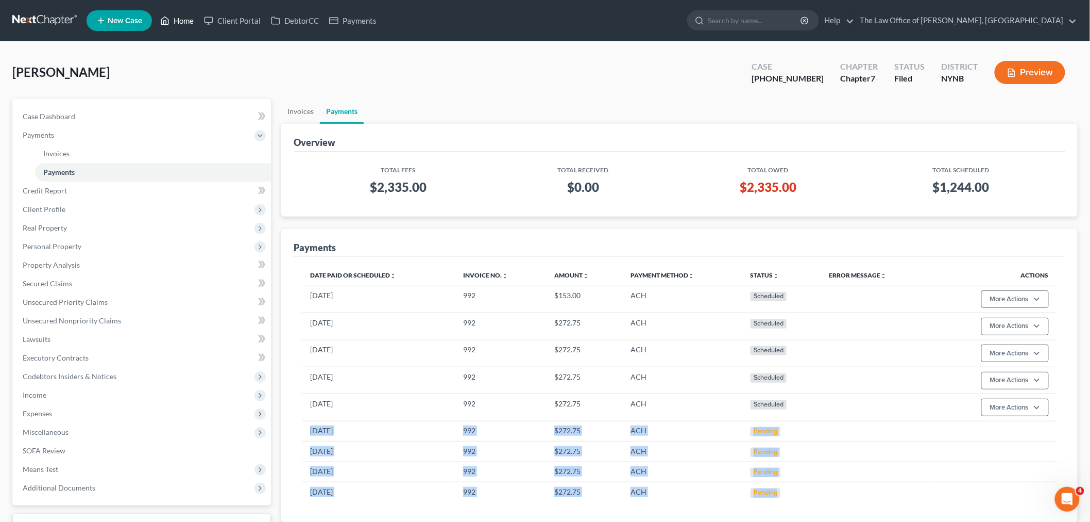
click at [188, 21] on link "Home" at bounding box center [177, 20] width 44 height 19
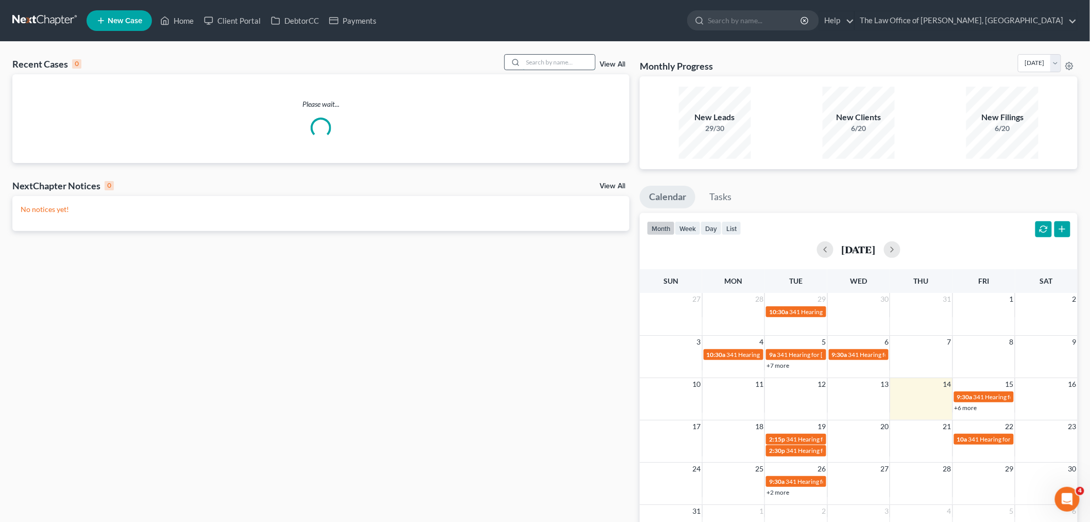
click at [556, 63] on input "search" at bounding box center [559, 62] width 72 height 15
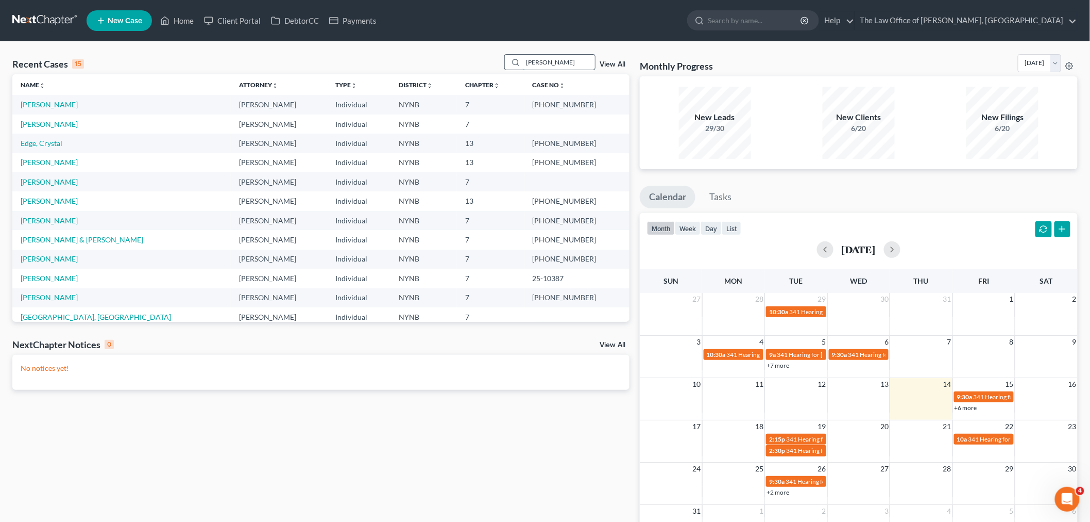
type input "[PERSON_NAME]"
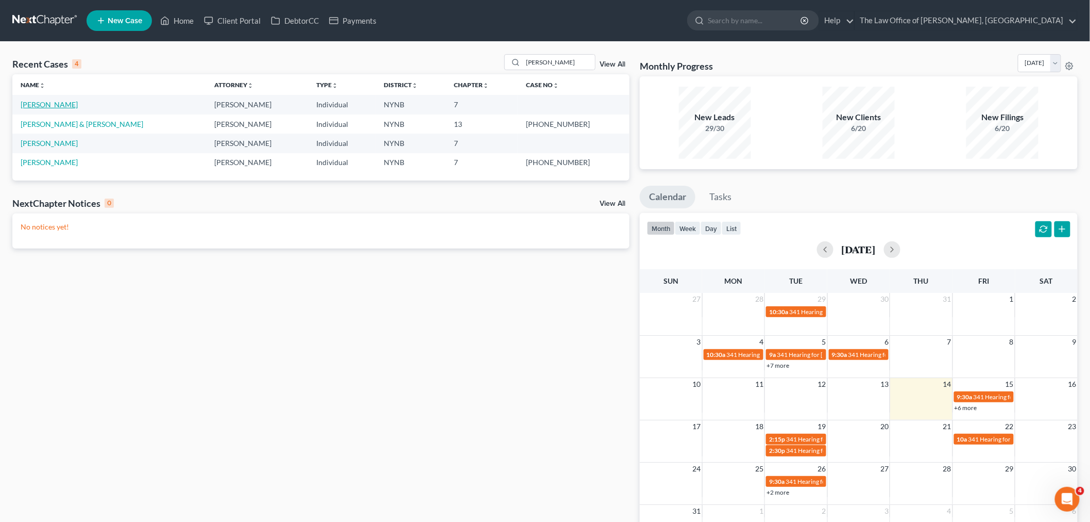
click at [48, 102] on link "[PERSON_NAME]" at bounding box center [49, 104] width 57 height 9
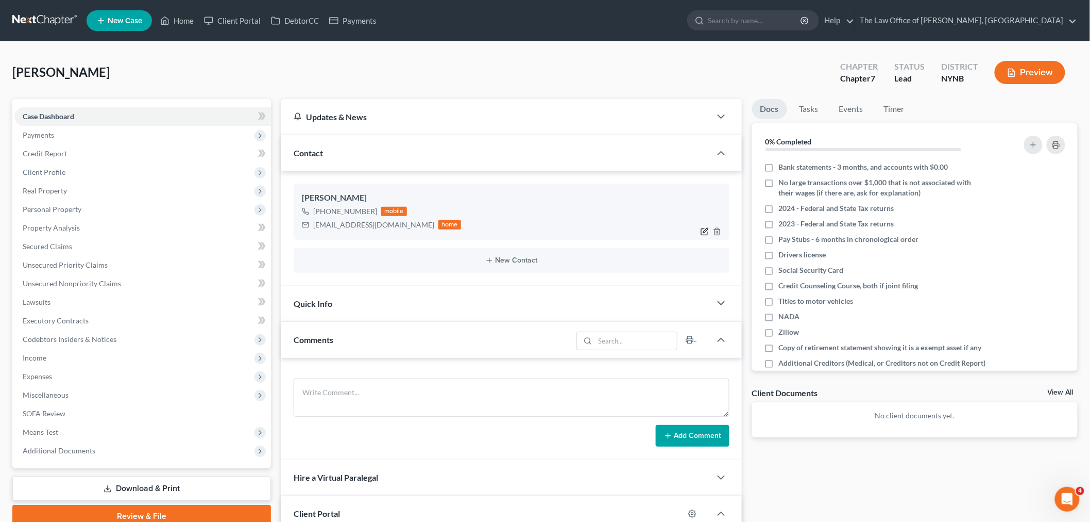
click at [703, 233] on icon "button" at bounding box center [705, 231] width 8 height 8
select select "0"
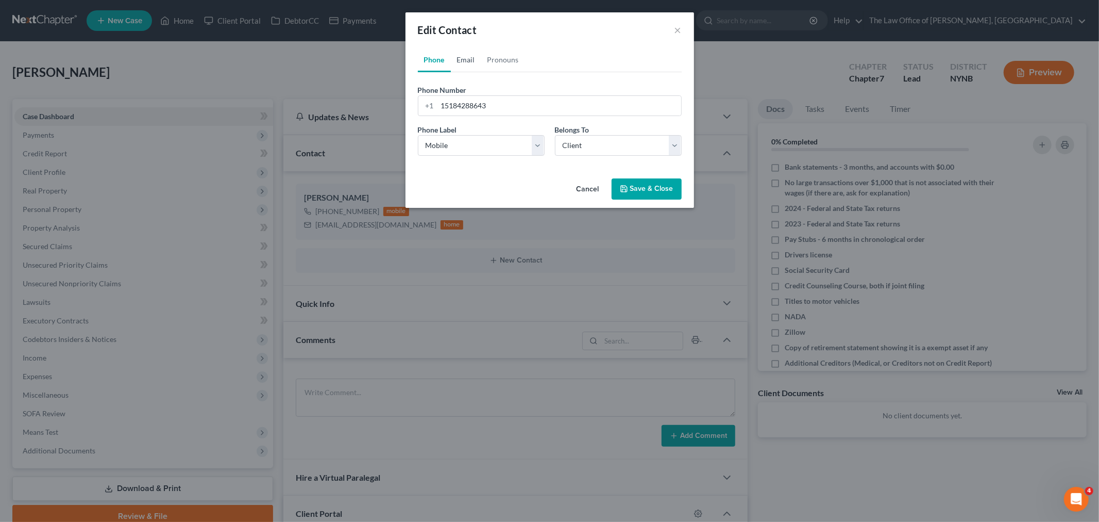
click at [466, 60] on link "Email" at bounding box center [466, 59] width 30 height 25
click at [586, 182] on button "Cancel" at bounding box center [587, 189] width 39 height 21
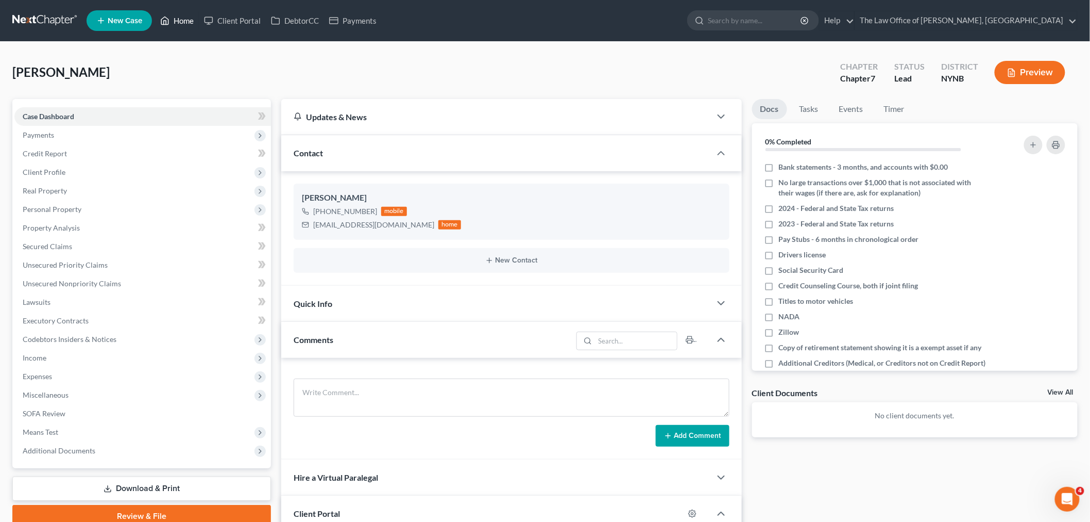
click at [184, 25] on link "Home" at bounding box center [177, 20] width 44 height 19
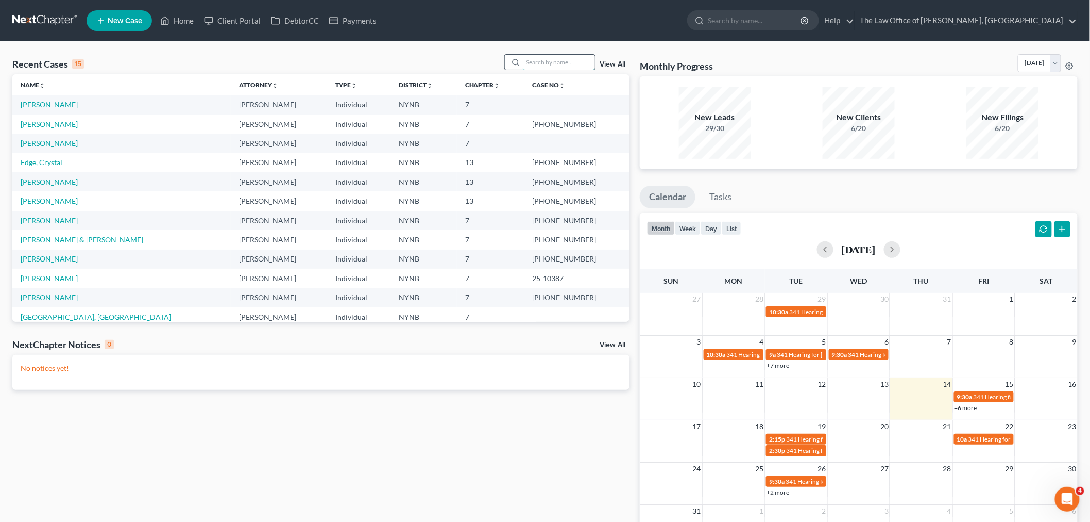
click at [538, 64] on input "search" at bounding box center [559, 62] width 72 height 15
click at [570, 62] on input "search" at bounding box center [559, 62] width 72 height 15
type input "green"
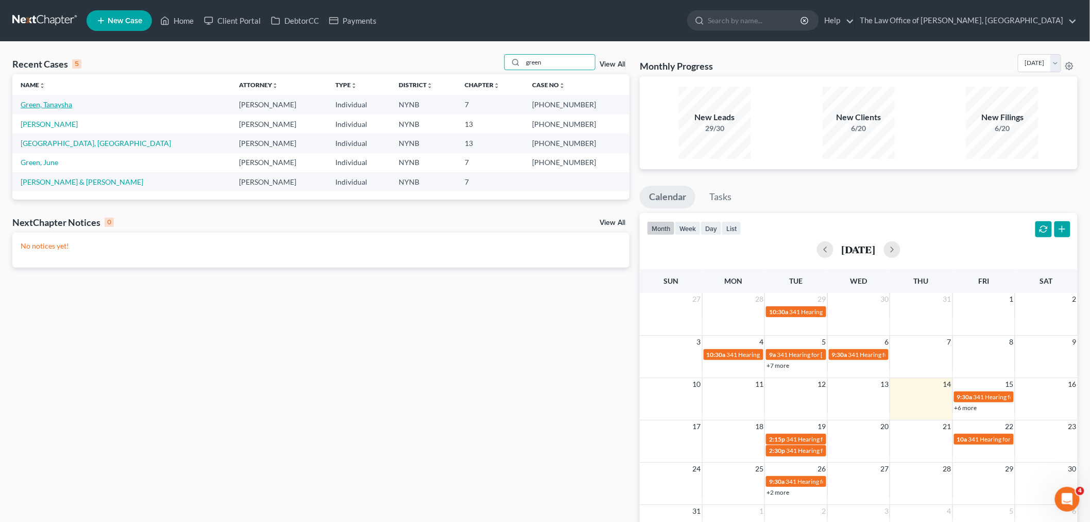
click at [47, 107] on link "Green, Tanaysha" at bounding box center [47, 104] width 52 height 9
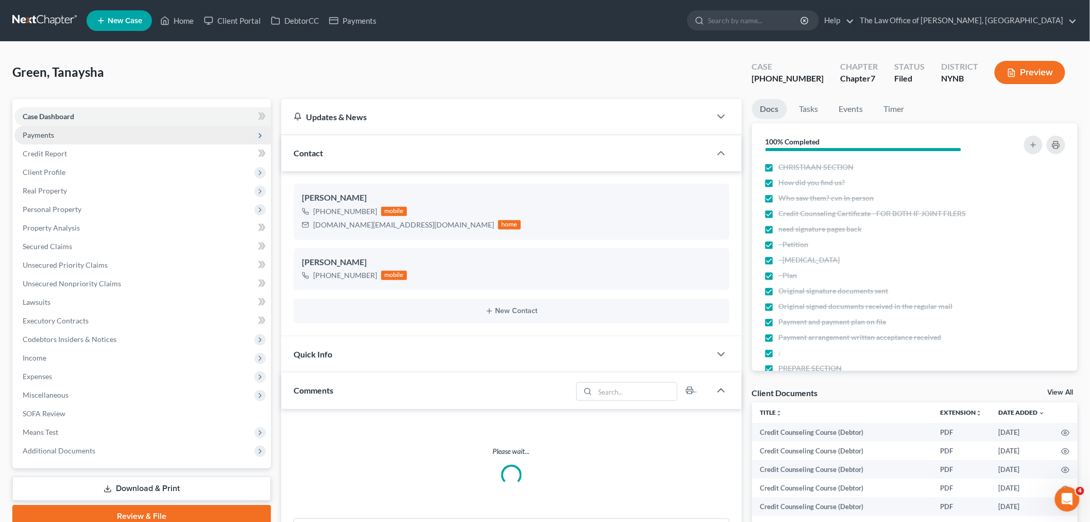
click at [48, 131] on span "Payments" at bounding box center [38, 134] width 31 height 9
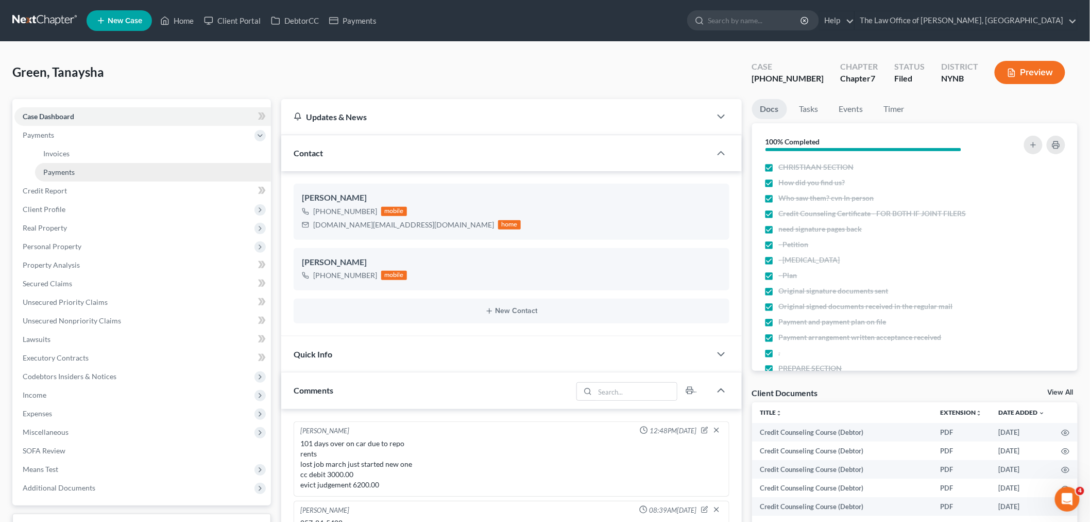
scroll to position [18, 0]
click at [92, 176] on link "Payments" at bounding box center [153, 172] width 236 height 19
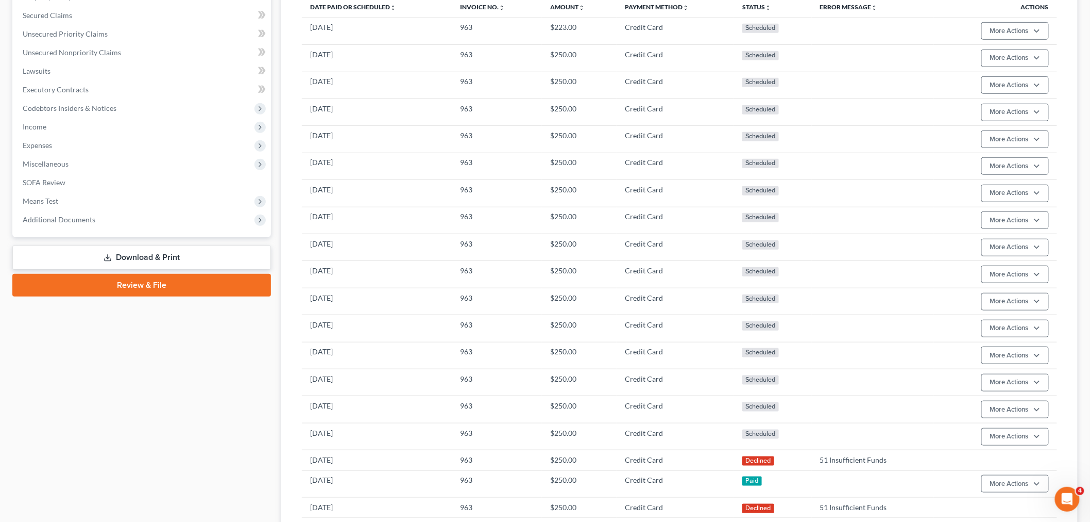
scroll to position [36, 0]
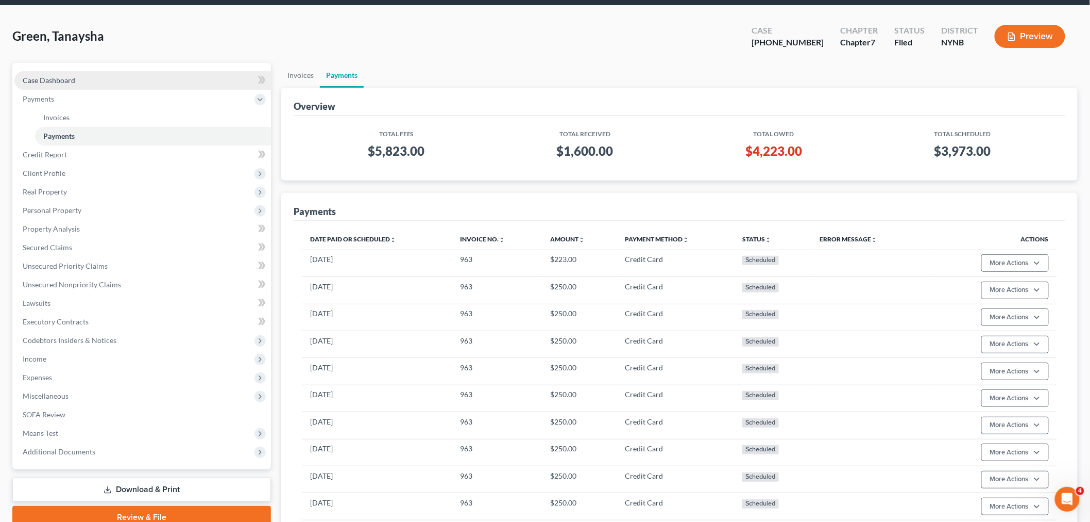
click at [66, 84] on link "Case Dashboard" at bounding box center [142, 80] width 257 height 19
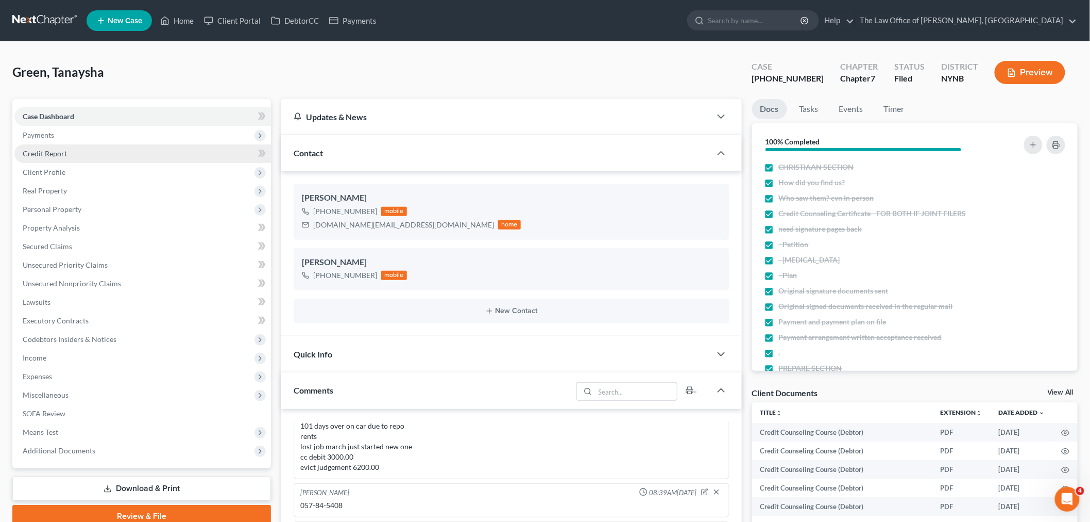
drag, startPoint x: 69, startPoint y: 138, endPoint x: 64, endPoint y: 158, distance: 21.2
click at [69, 138] on span "Payments" at bounding box center [142, 135] width 257 height 19
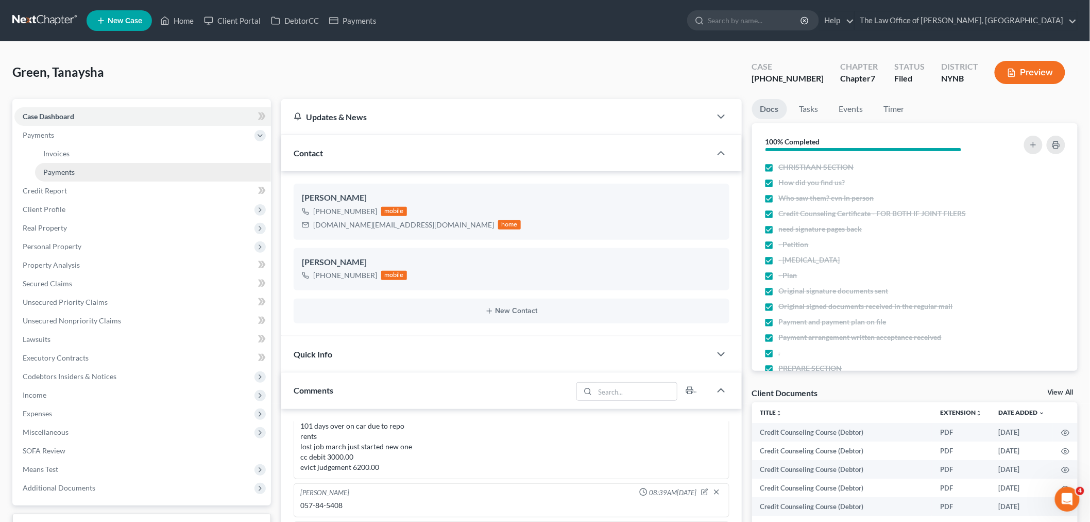
click at [59, 172] on span "Payments" at bounding box center [58, 171] width 31 height 9
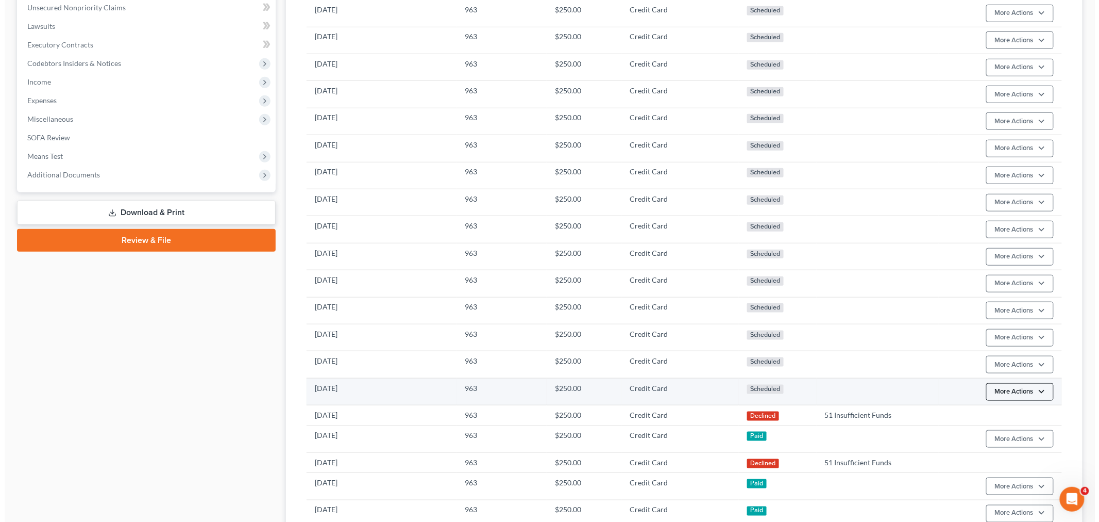
scroll to position [400, 0]
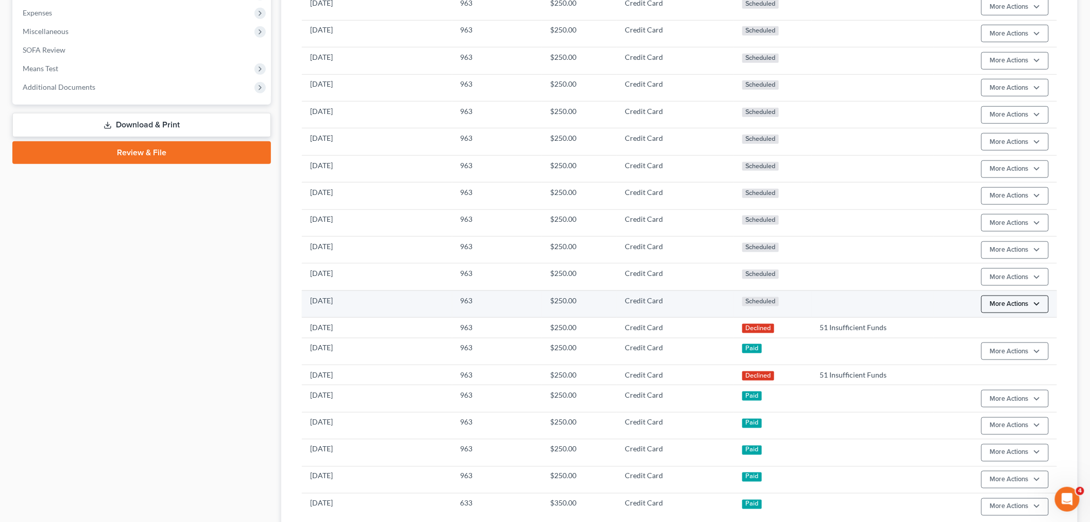
click at [1005, 344] on link "Edit Payment Plan" at bounding box center [1030, 346] width 99 height 18
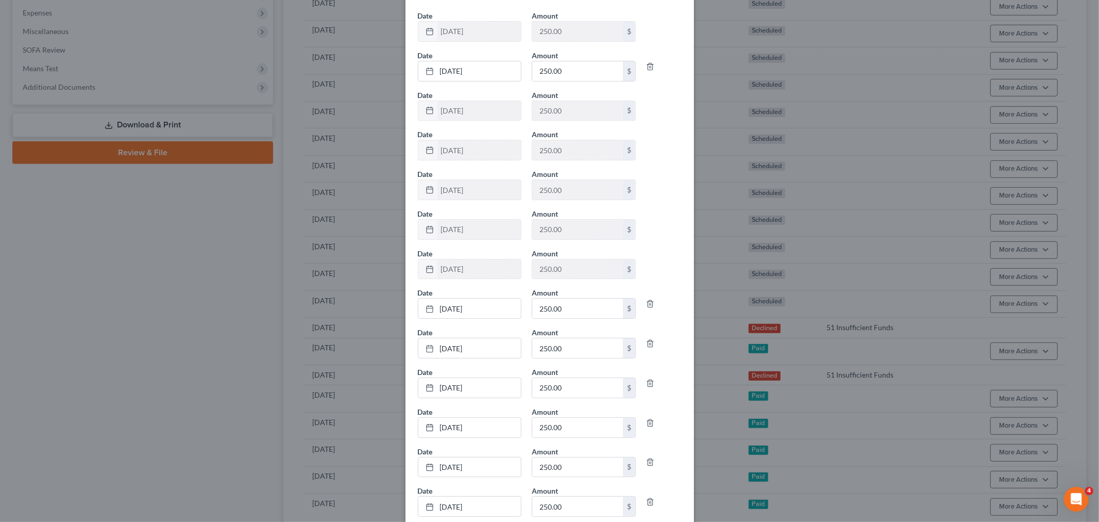
scroll to position [57, 0]
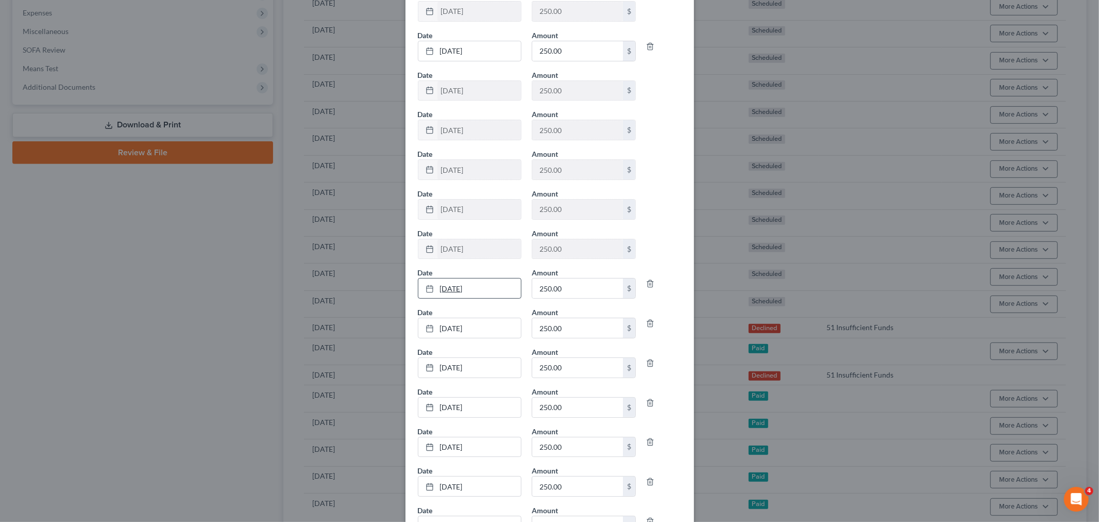
click at [458, 290] on link "[DATE]" at bounding box center [469, 288] width 103 height 20
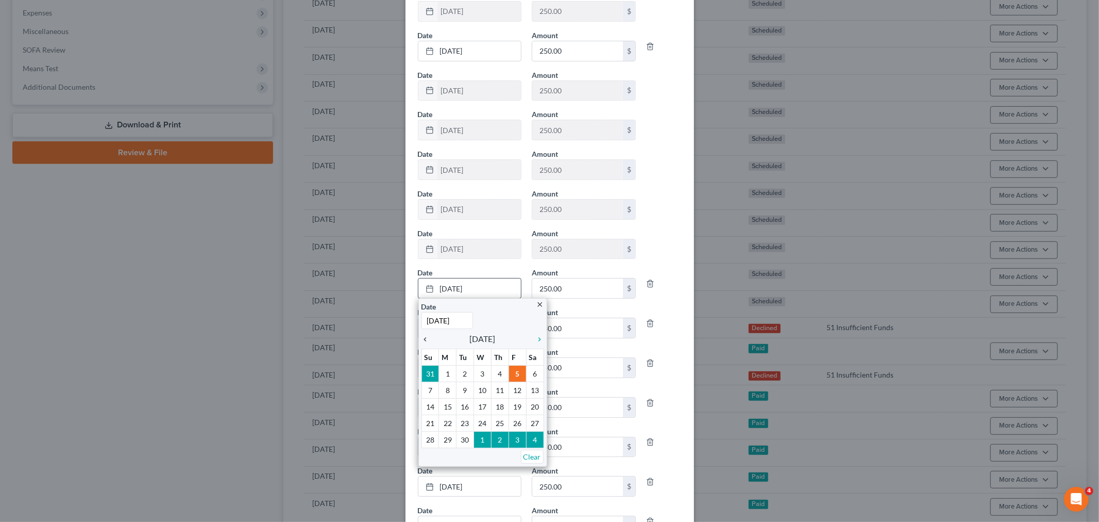
click at [422, 340] on icon "chevron_left" at bounding box center [428, 339] width 13 height 8
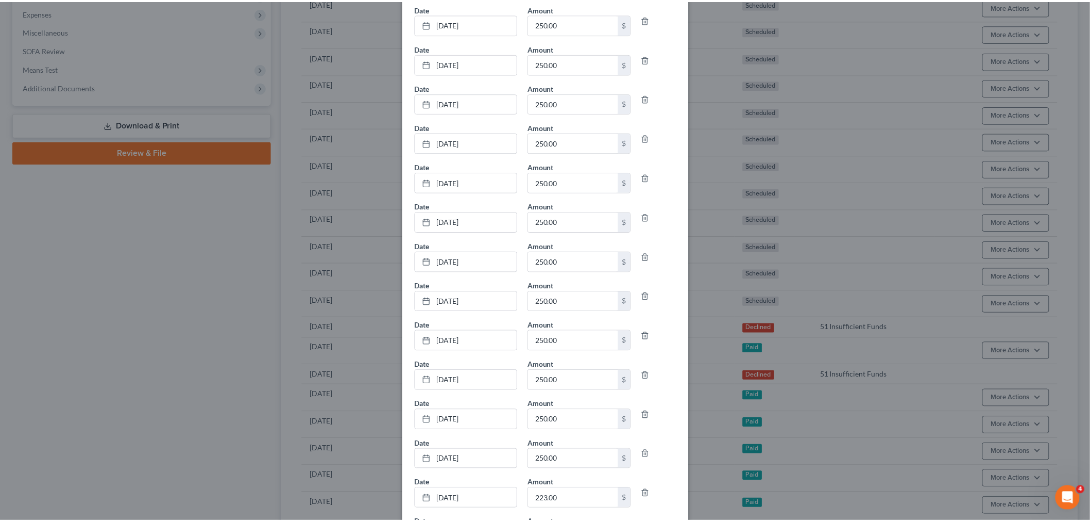
scroll to position [504, 0]
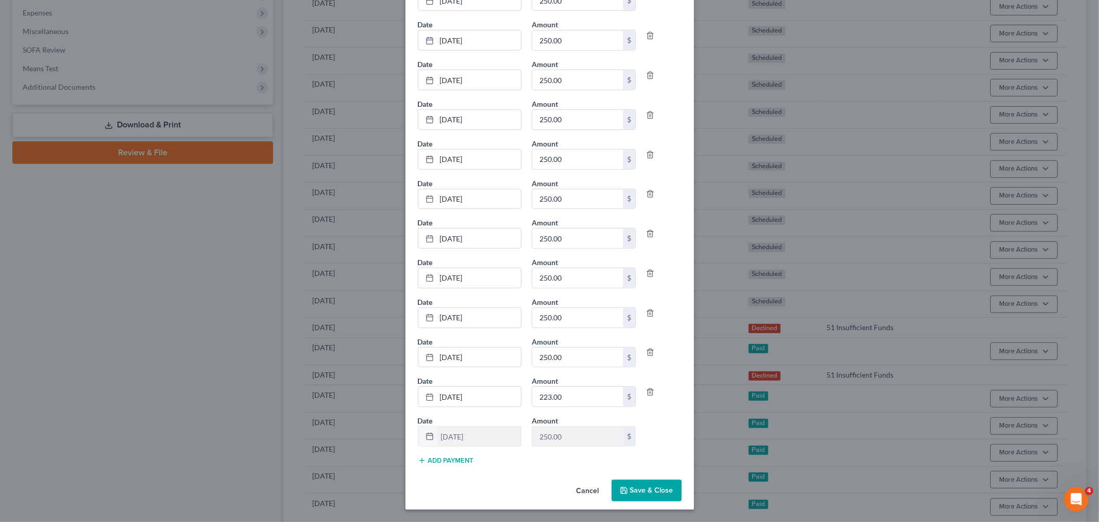
type input "500"
click at [624, 488] on icon "button" at bounding box center [624, 490] width 8 height 8
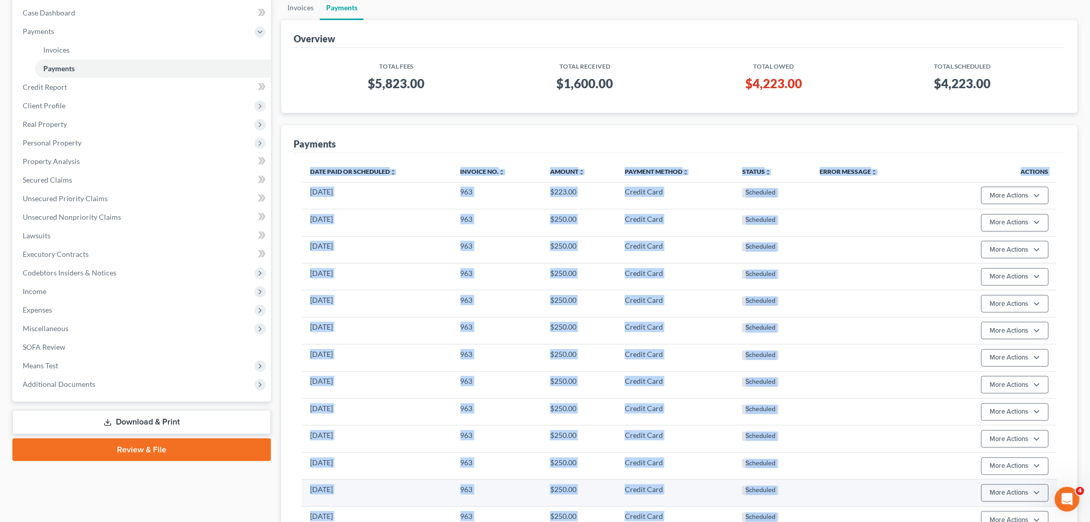
scroll to position [57, 0]
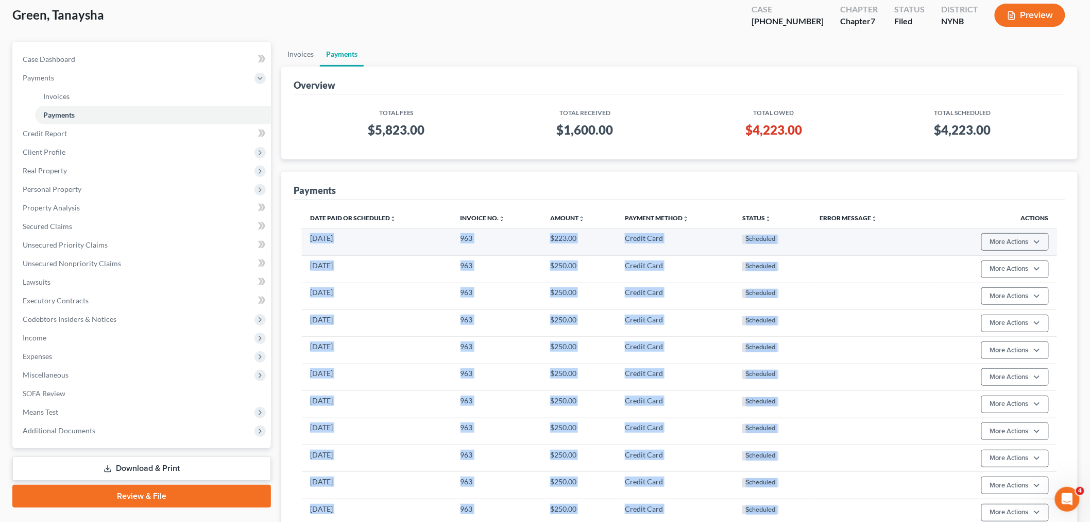
drag, startPoint x: 808, startPoint y: 310, endPoint x: 349, endPoint y: 229, distance: 465.7
copy tbody "12/05/2026 963 $223.00 Credit Card Scheduled More Actions Cancel Edit Payment P…"
